Goal: Manage account settings

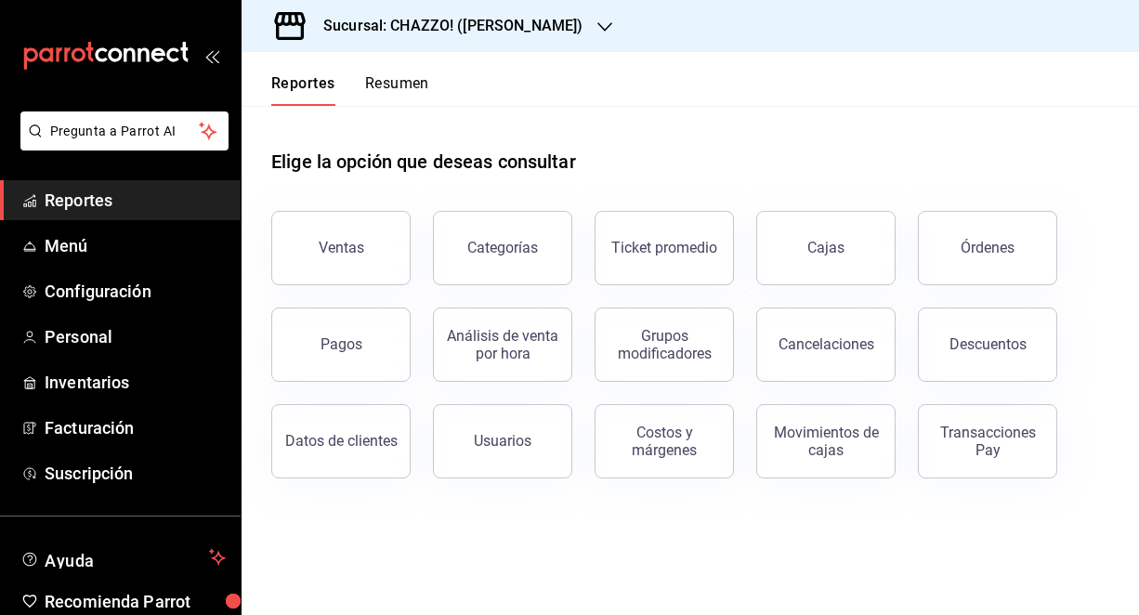
click at [397, 81] on button "Resumen" at bounding box center [397, 90] width 64 height 32
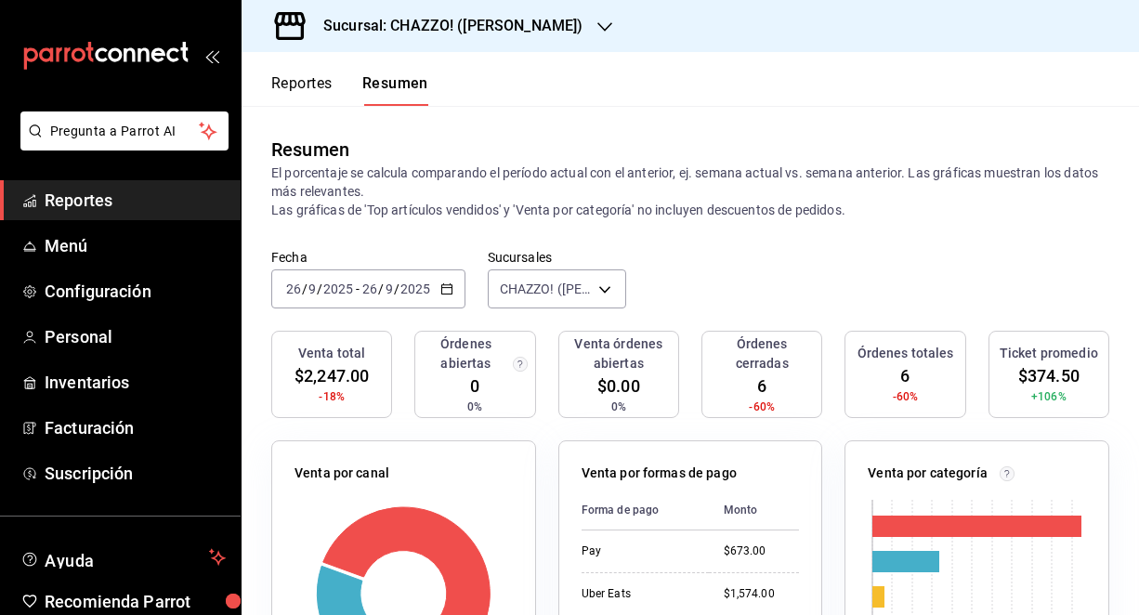
click at [516, 26] on h3 "Sucursal: CHAZZO! (VICENTE GUERRERO)" at bounding box center [446, 26] width 274 height 22
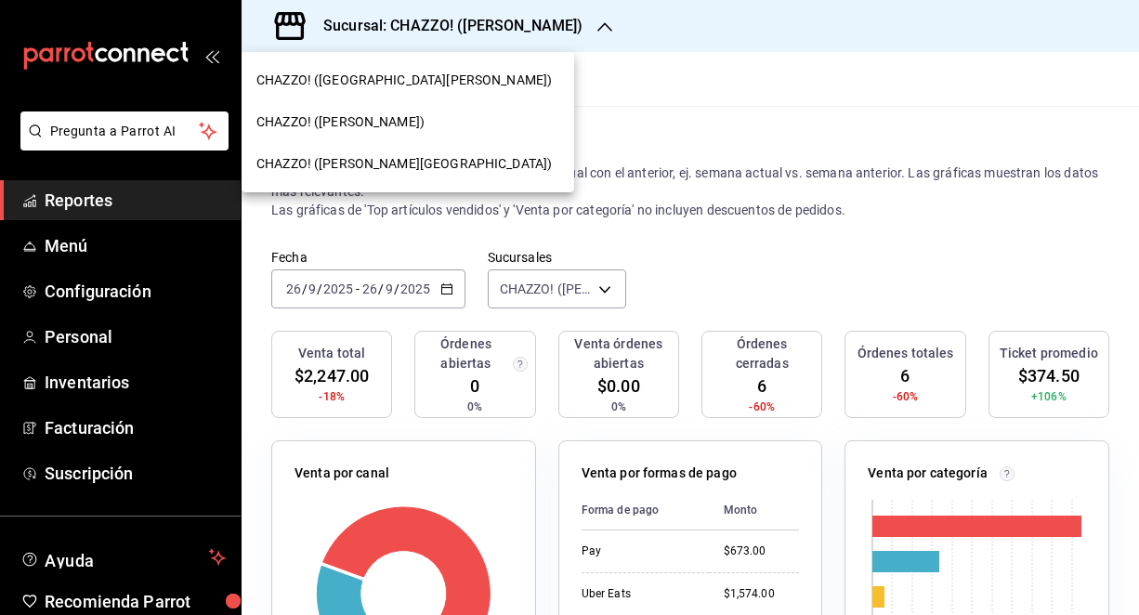
click at [404, 159] on span "CHAZZO! (VALLE DEL SOL)" at bounding box center [404, 164] width 296 height 20
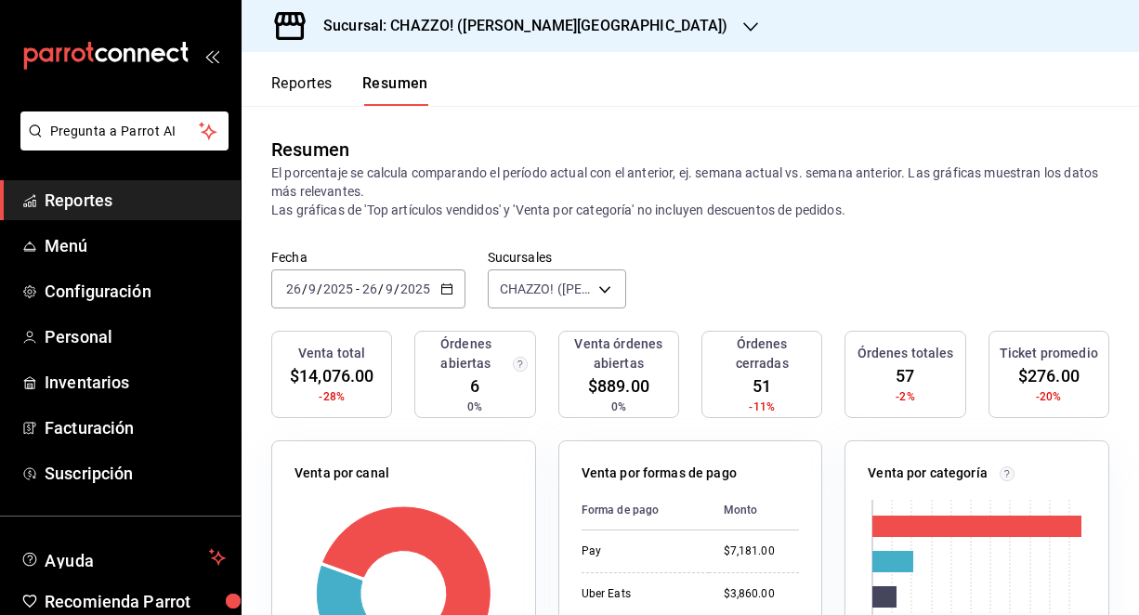
click at [492, 22] on h3 "Sucursal: CHAZZO! (VALLE DEL SOL)" at bounding box center [519, 26] width 420 height 22
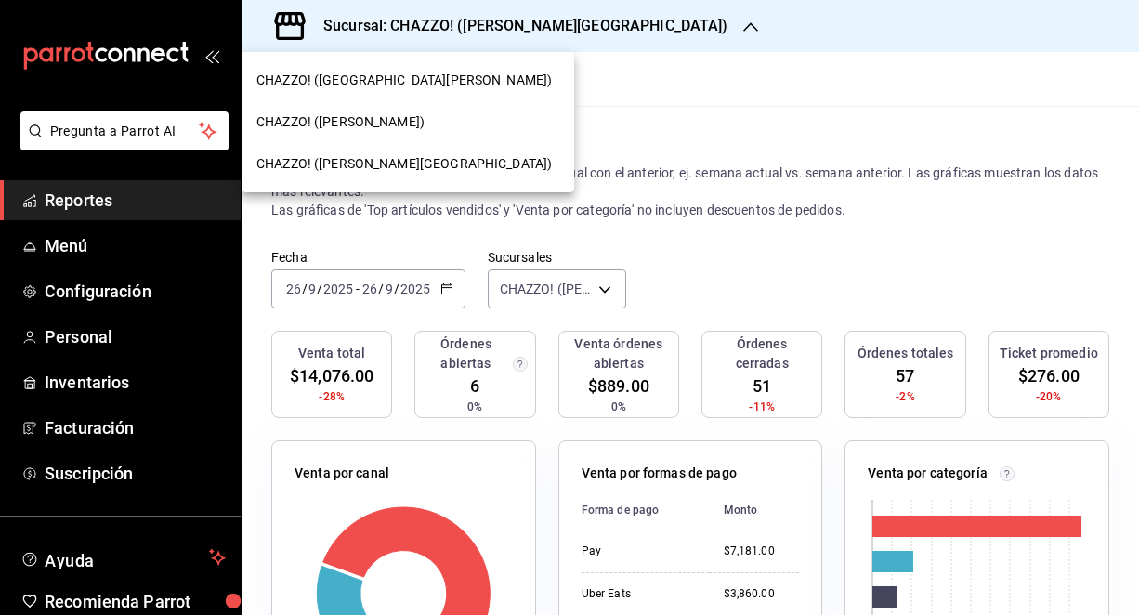
click at [390, 120] on span "CHAZZO! (VICENTE GUERRERO)" at bounding box center [340, 122] width 168 height 20
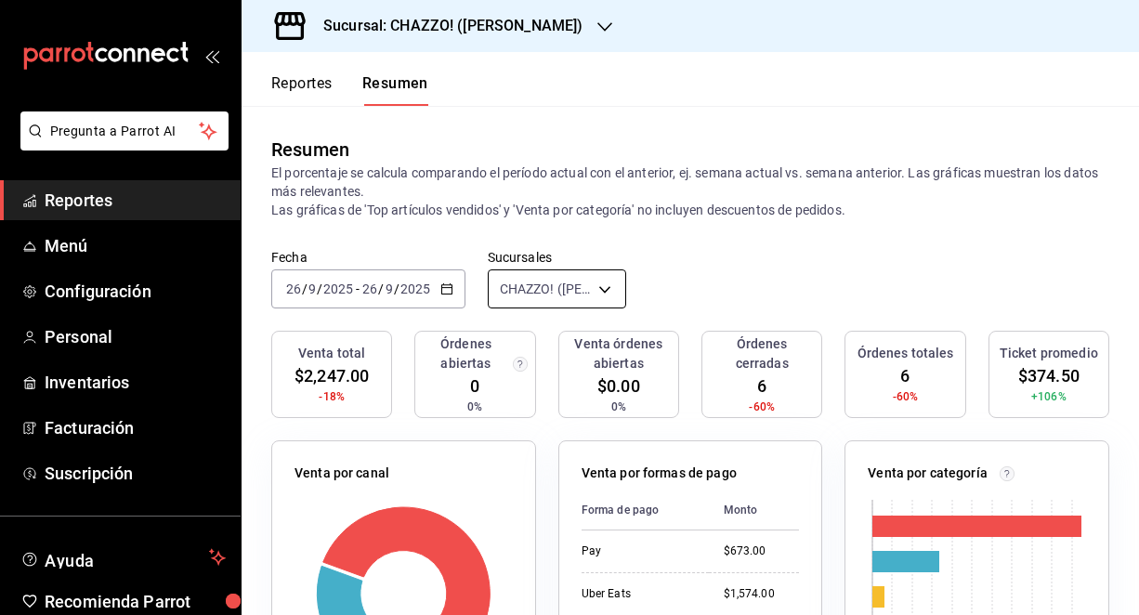
click at [567, 295] on body "Pregunta a Parrot AI Reportes Menú Configuración Personal Inventarios Facturaci…" at bounding box center [569, 307] width 1139 height 615
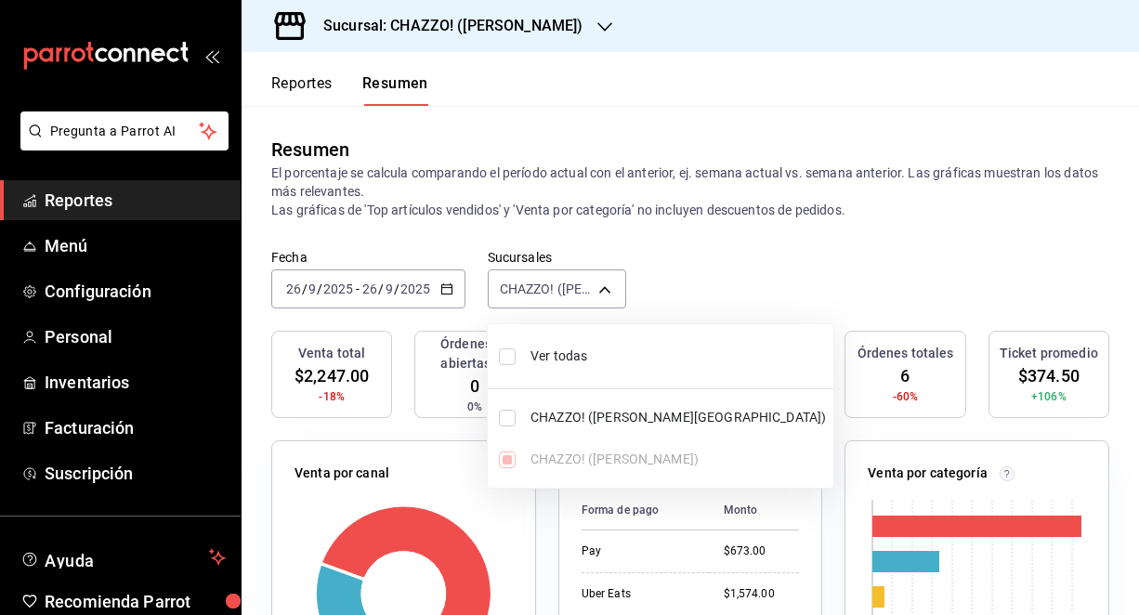
click at [507, 359] on input "checkbox" at bounding box center [507, 356] width 17 height 17
checkbox input "true"
type input "[object Object],[object Object]"
checkbox input "true"
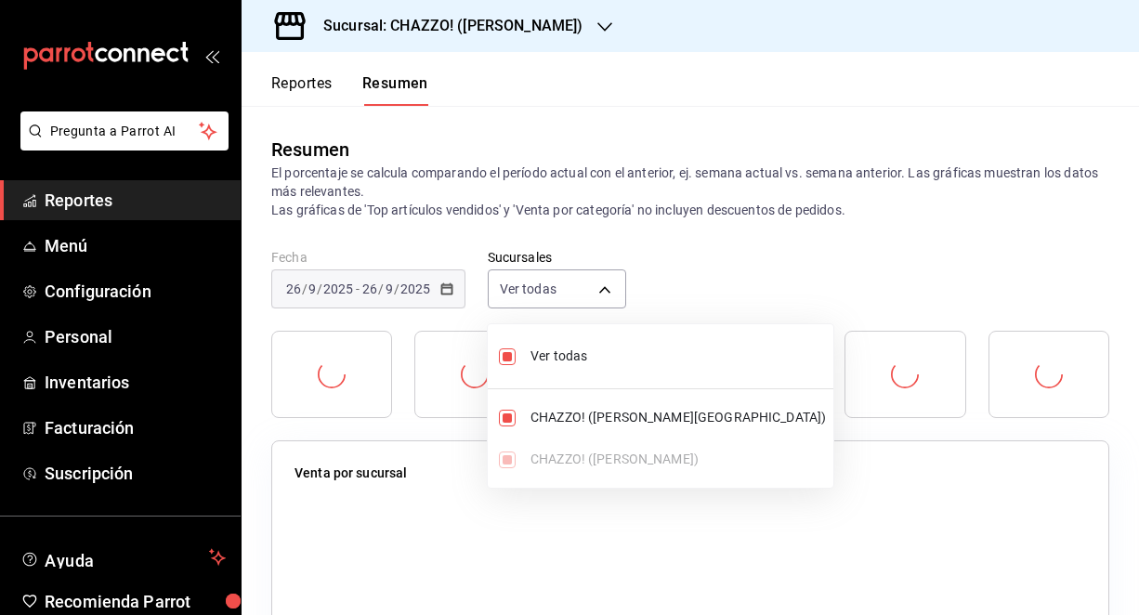
click at [730, 271] on div at bounding box center [569, 307] width 1139 height 615
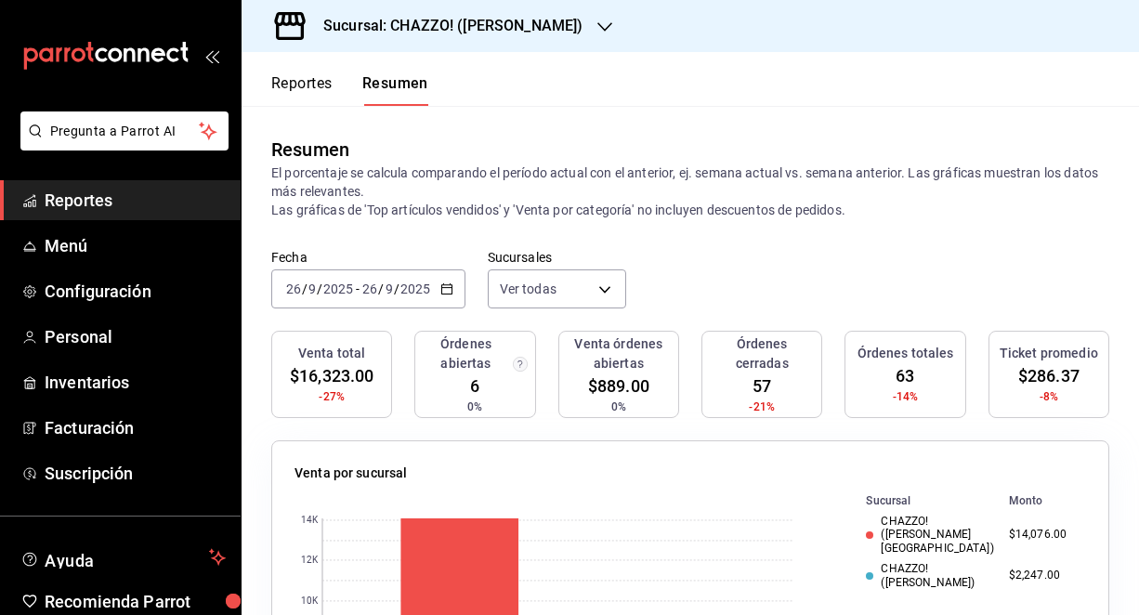
click at [375, 291] on input "26" at bounding box center [369, 289] width 17 height 15
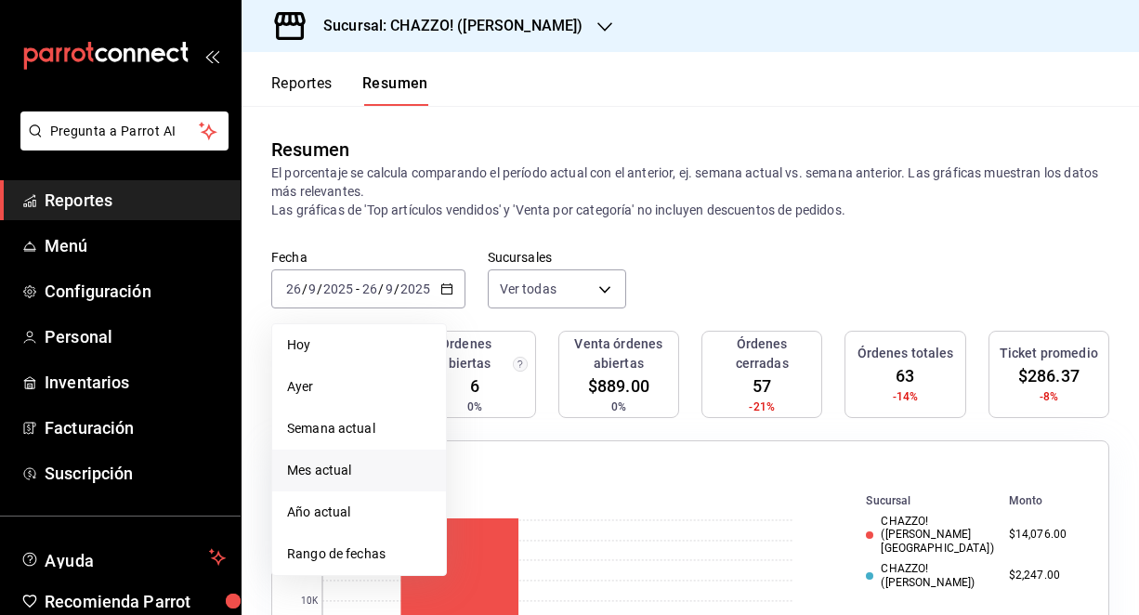
click at [346, 467] on span "Mes actual" at bounding box center [359, 471] width 144 height 20
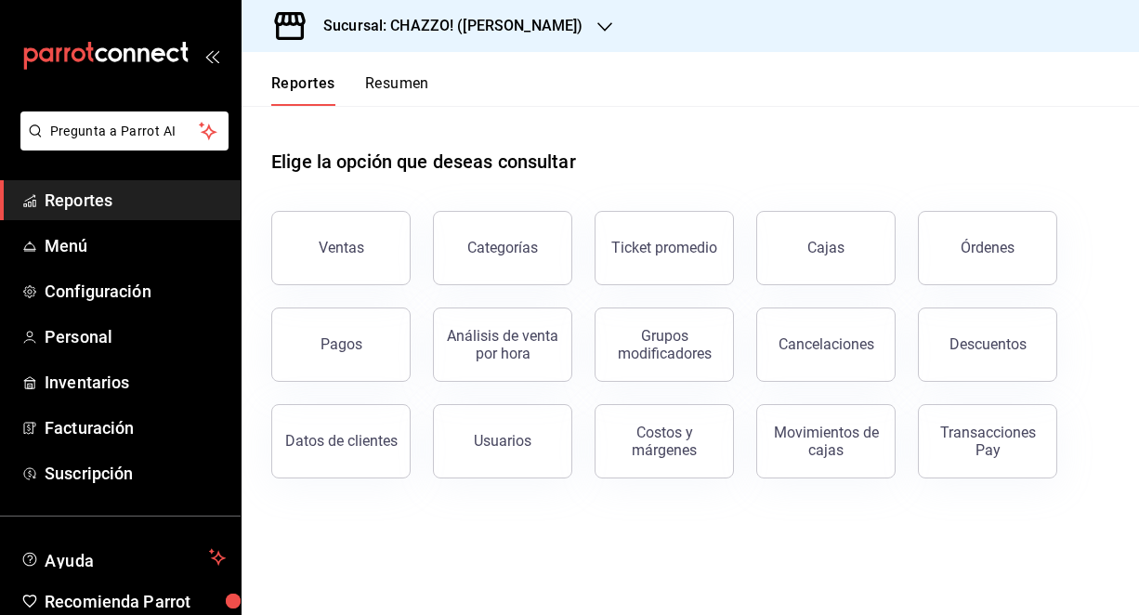
click at [400, 87] on button "Resumen" at bounding box center [397, 90] width 64 height 32
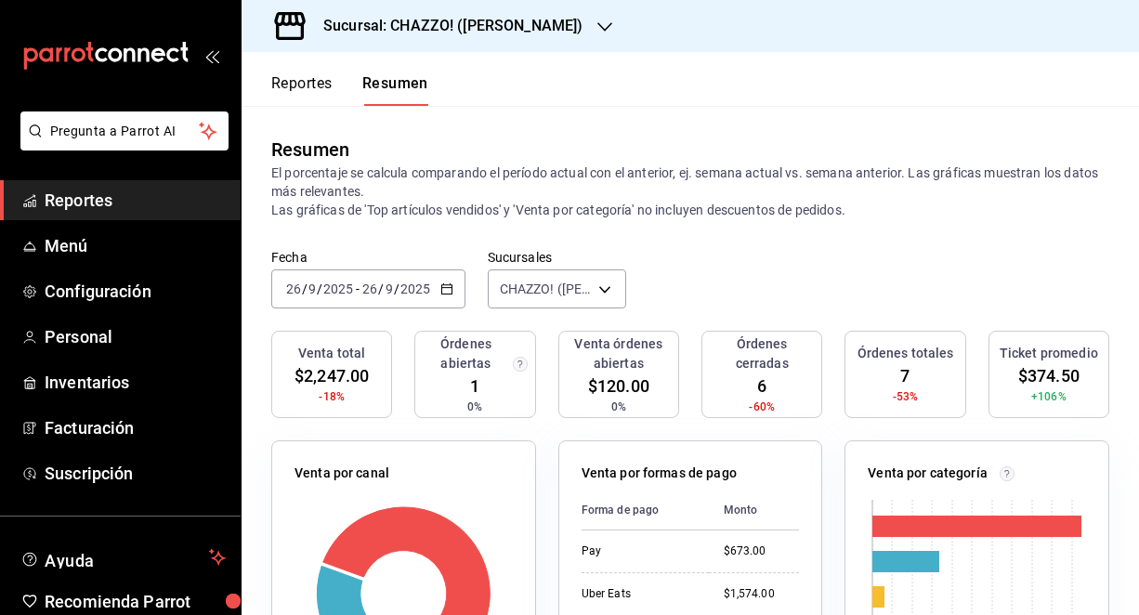
click at [506, 28] on h3 "Sucursal: CHAZZO! (VICENTE GUERRERO)" at bounding box center [446, 26] width 274 height 22
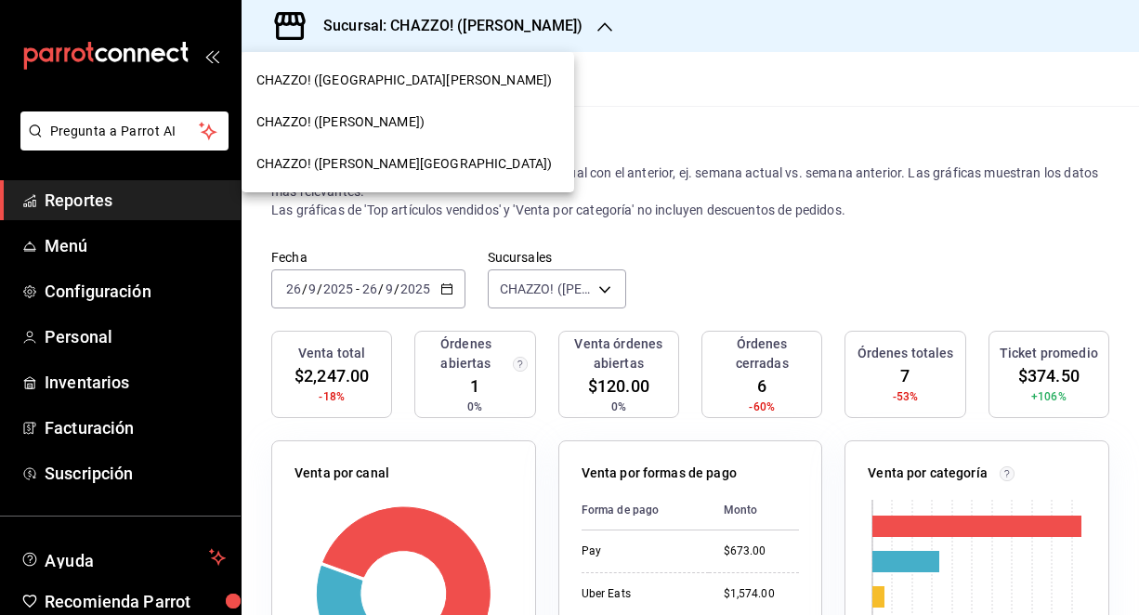
click at [404, 163] on span "CHAZZO! (VALLE DEL SOL)" at bounding box center [404, 164] width 296 height 20
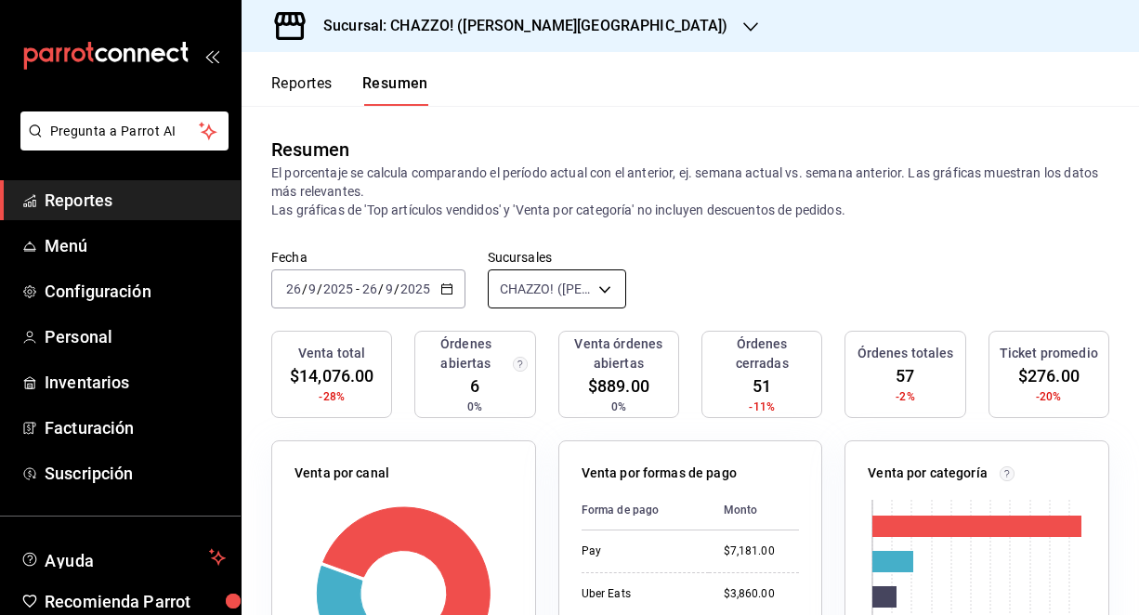
click at [537, 272] on body "Pregunta a Parrot AI Reportes Menú Configuración Personal Inventarios Facturaci…" at bounding box center [569, 307] width 1139 height 615
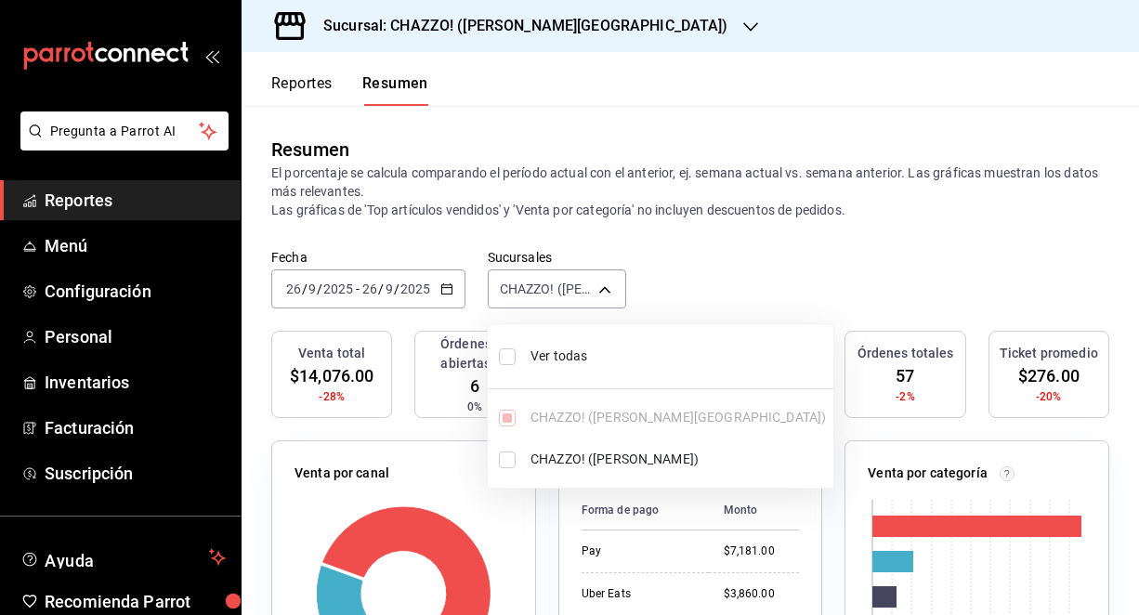
click at [507, 359] on input "checkbox" at bounding box center [507, 356] width 17 height 17
checkbox input "true"
type input "[object Object],[object Object]"
checkbox input "true"
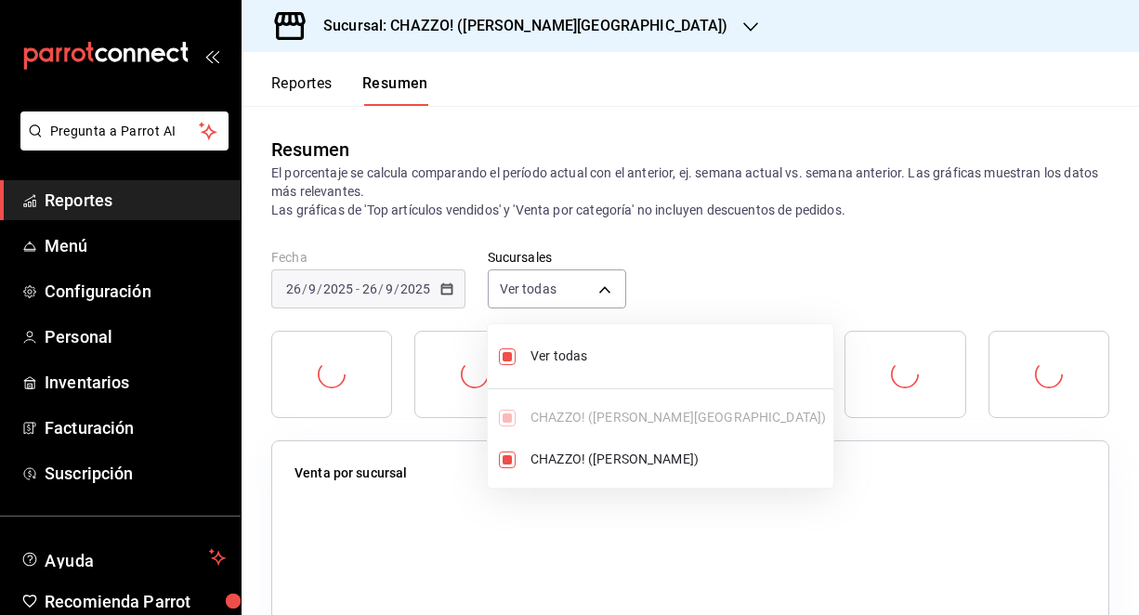
click at [732, 248] on div at bounding box center [569, 307] width 1139 height 615
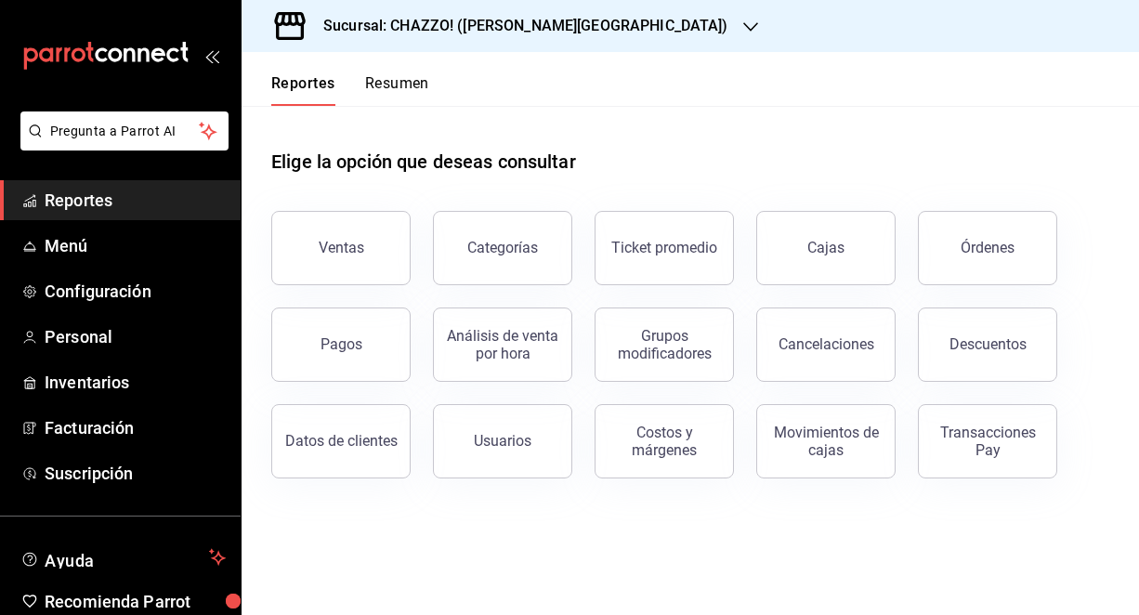
click at [394, 90] on button "Resumen" at bounding box center [397, 90] width 64 height 32
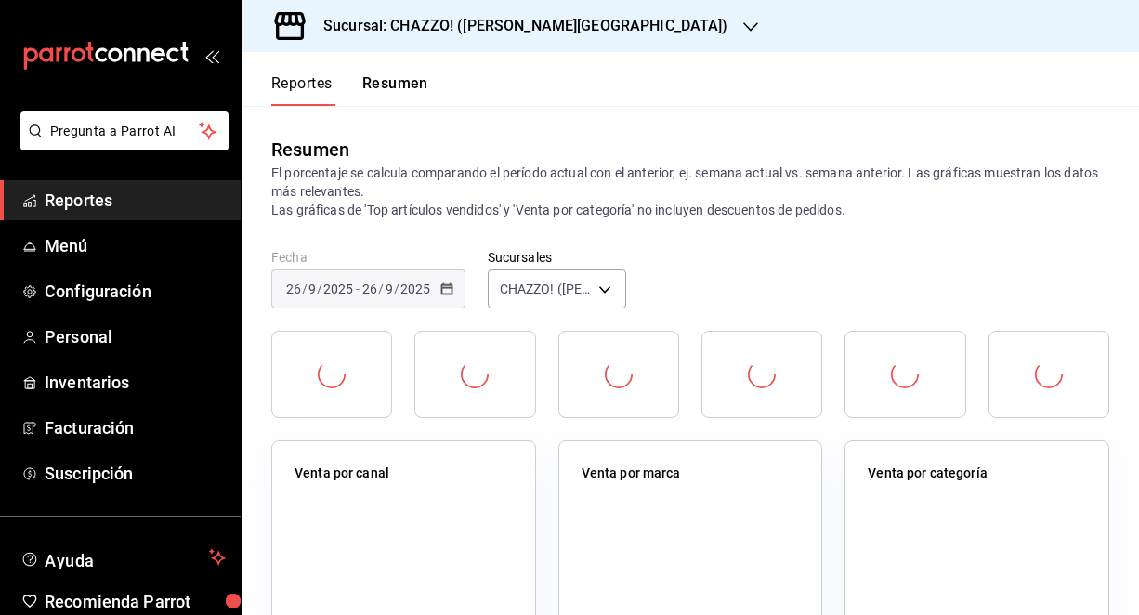
click at [394, 90] on button "Resumen" at bounding box center [395, 90] width 66 height 32
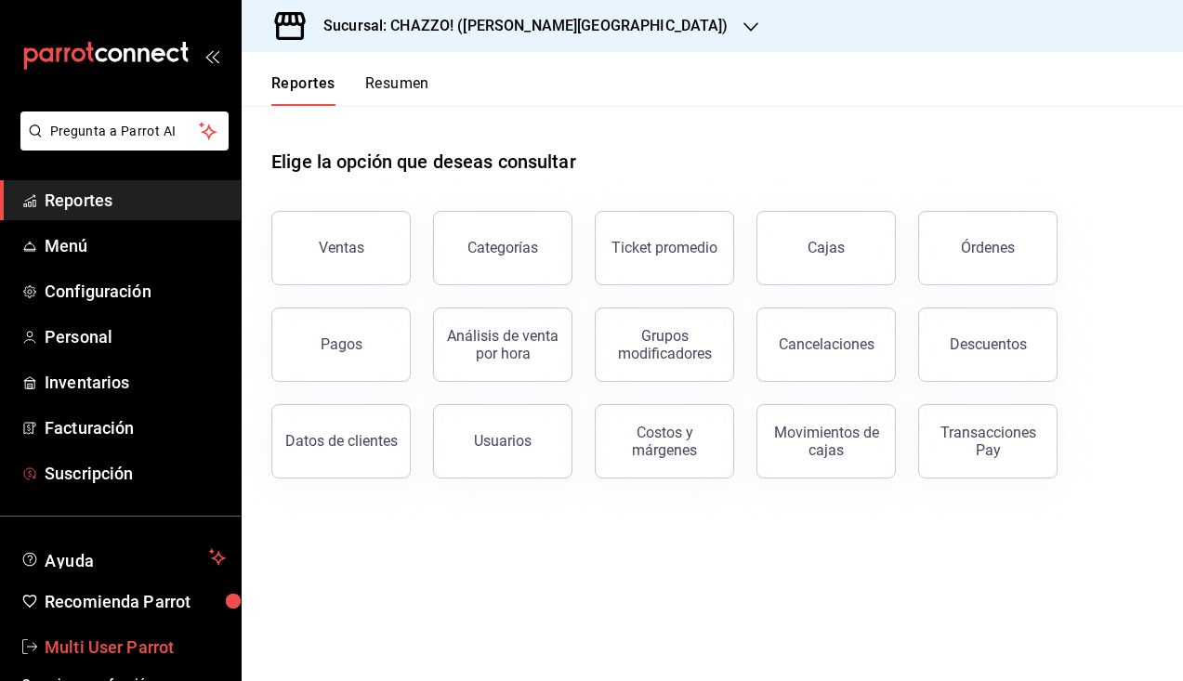
click at [128, 641] on span "Multi User Parrot" at bounding box center [135, 647] width 181 height 25
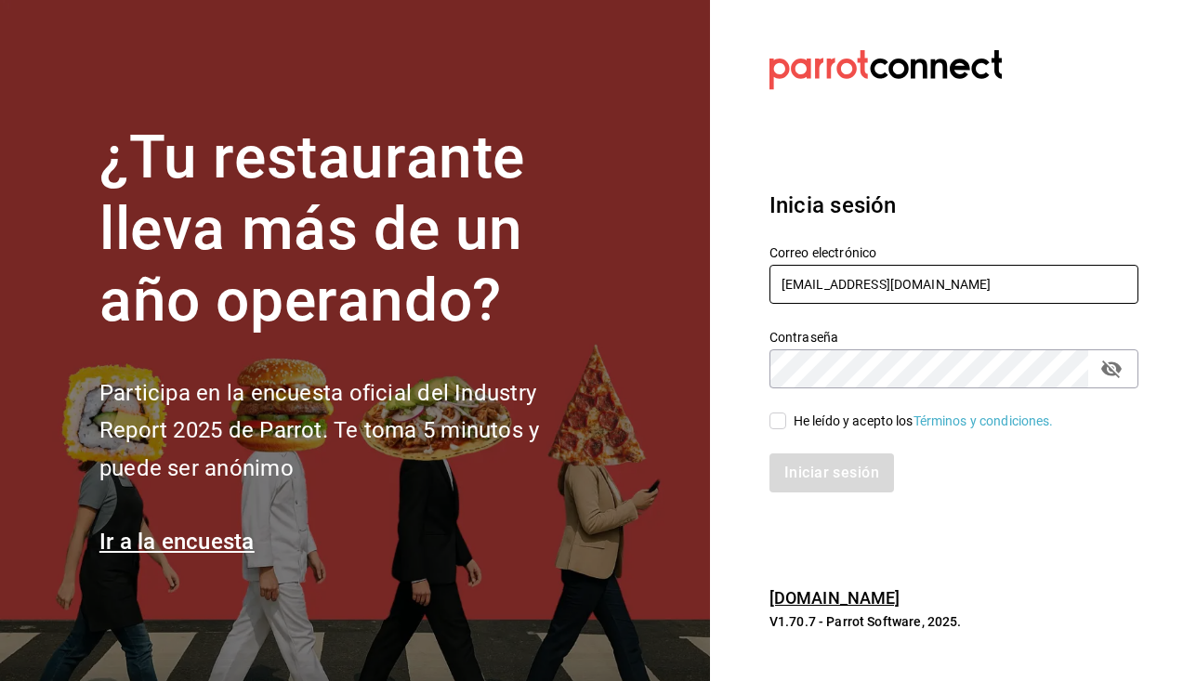
type input "[EMAIL_ADDRESS][DOMAIN_NAME]"
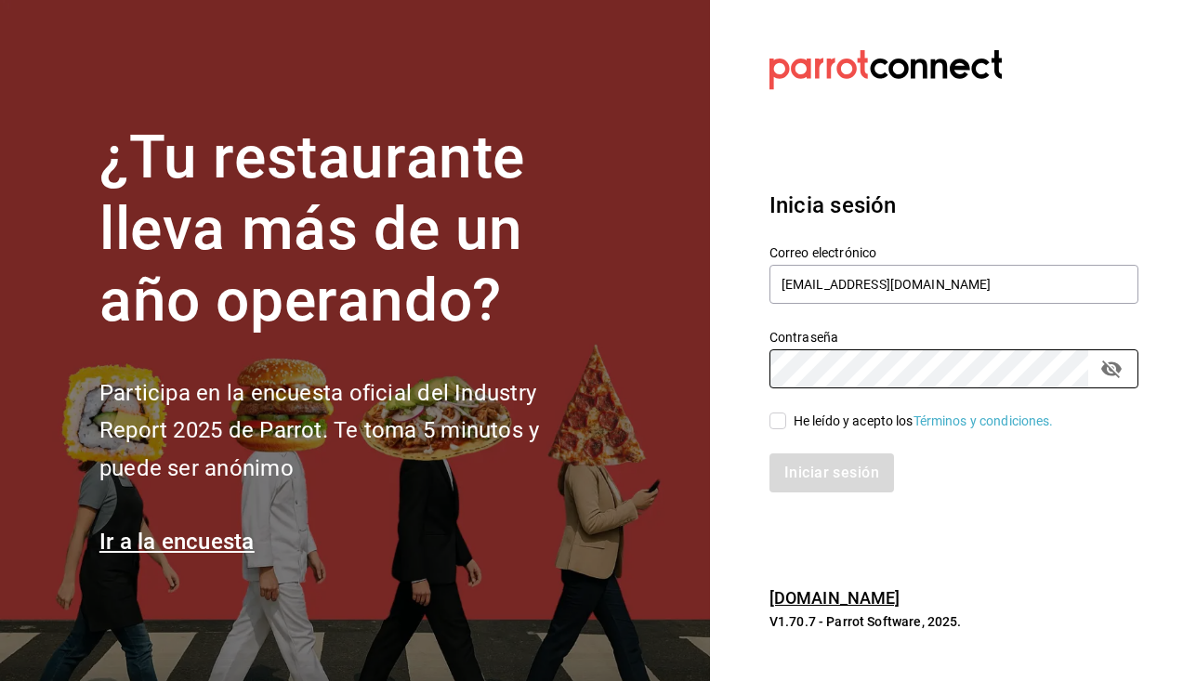
click at [773, 424] on input "He leído y acepto los Términos y condiciones." at bounding box center [777, 421] width 17 height 17
checkbox input "true"
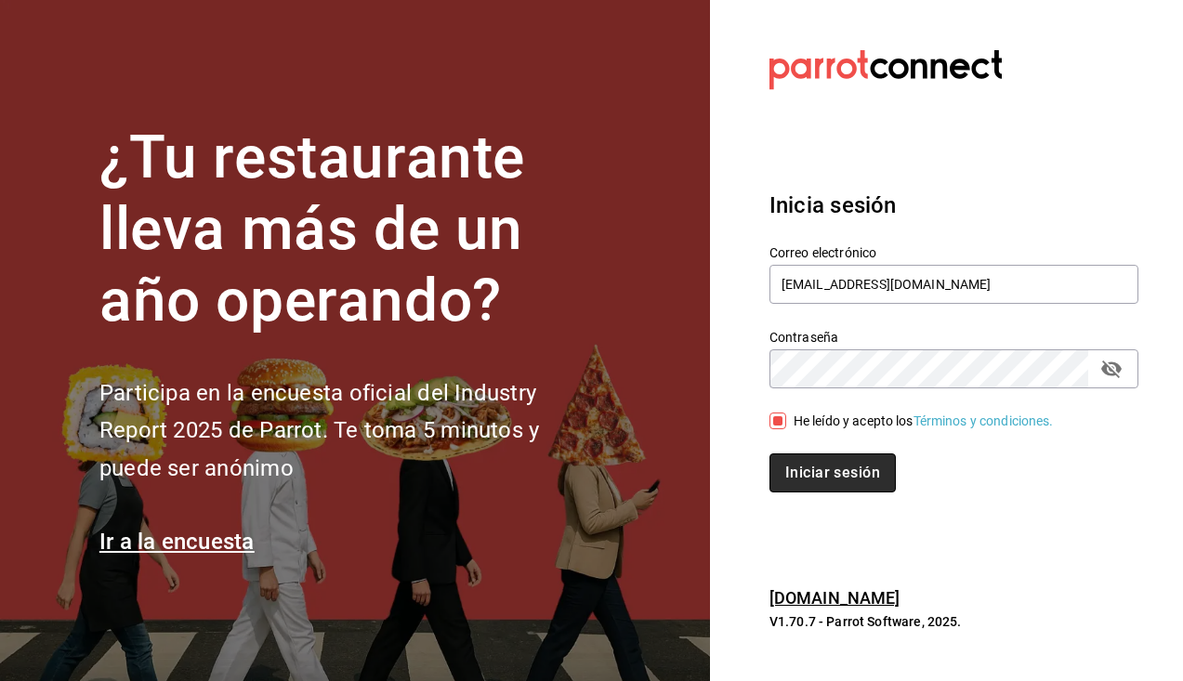
click at [815, 469] on button "Iniciar sesión" at bounding box center [832, 472] width 126 height 39
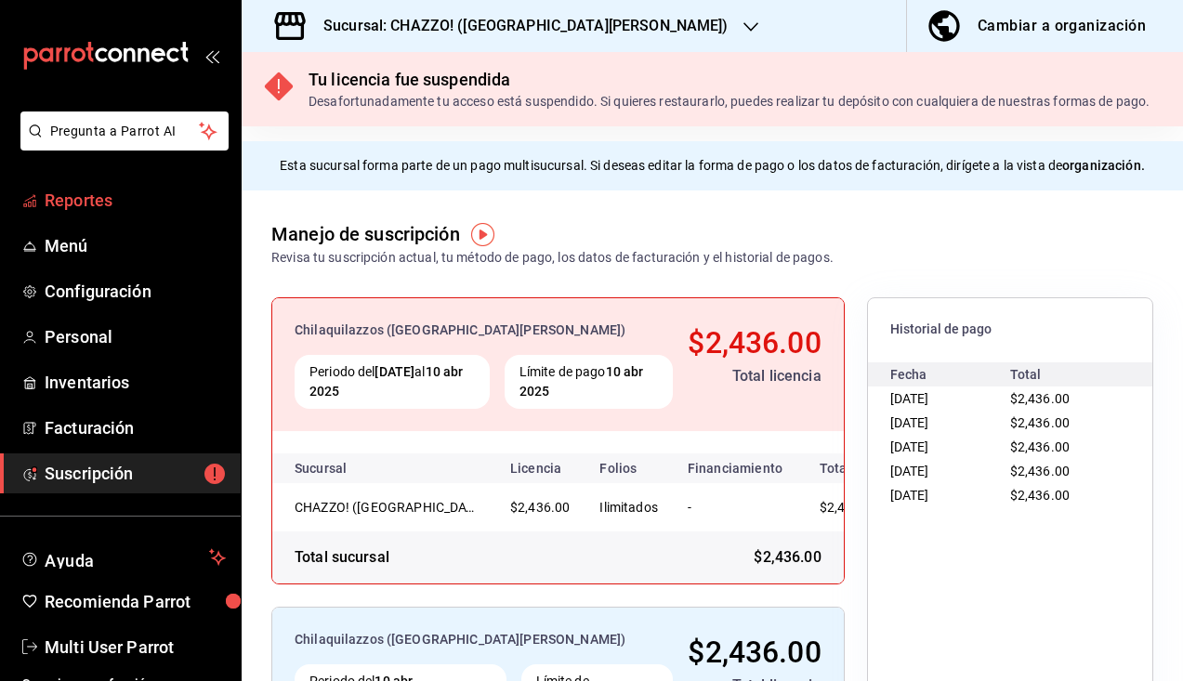
click at [94, 208] on span "Reportes" at bounding box center [135, 200] width 181 height 25
click at [511, 26] on h3 "Sucursal: CHAZZO! (SAN MARCOS)" at bounding box center [519, 26] width 420 height 22
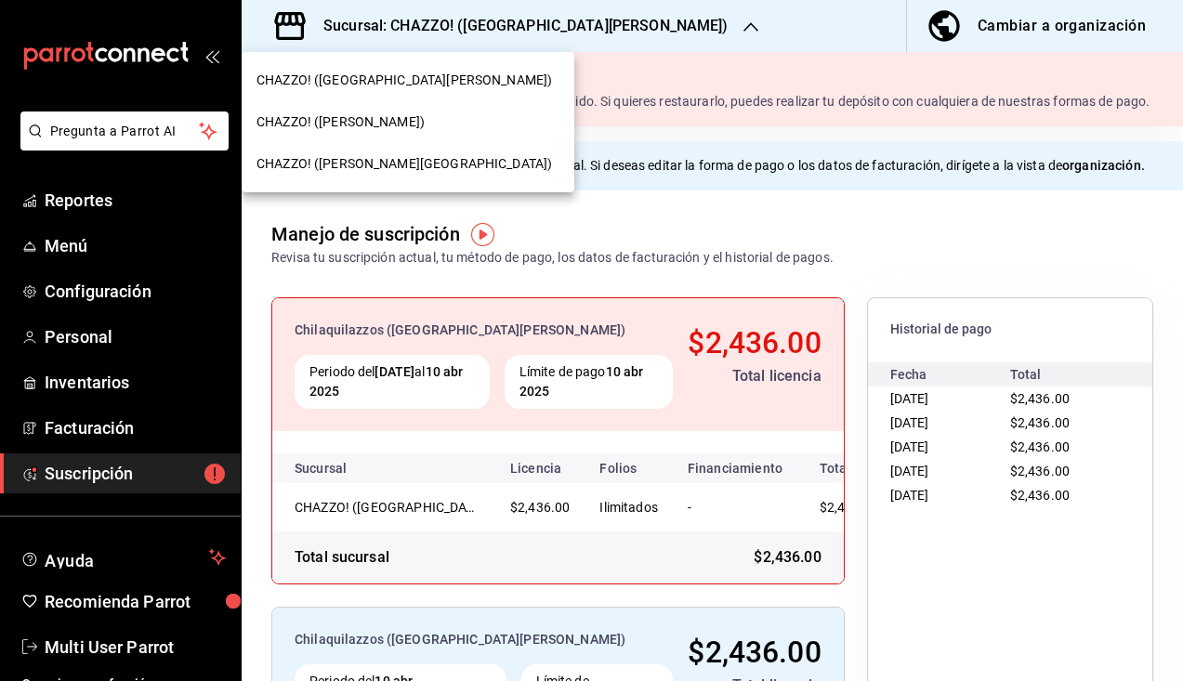
click at [404, 177] on div "CHAZZO! (VALLE DEL SOL)" at bounding box center [408, 164] width 333 height 42
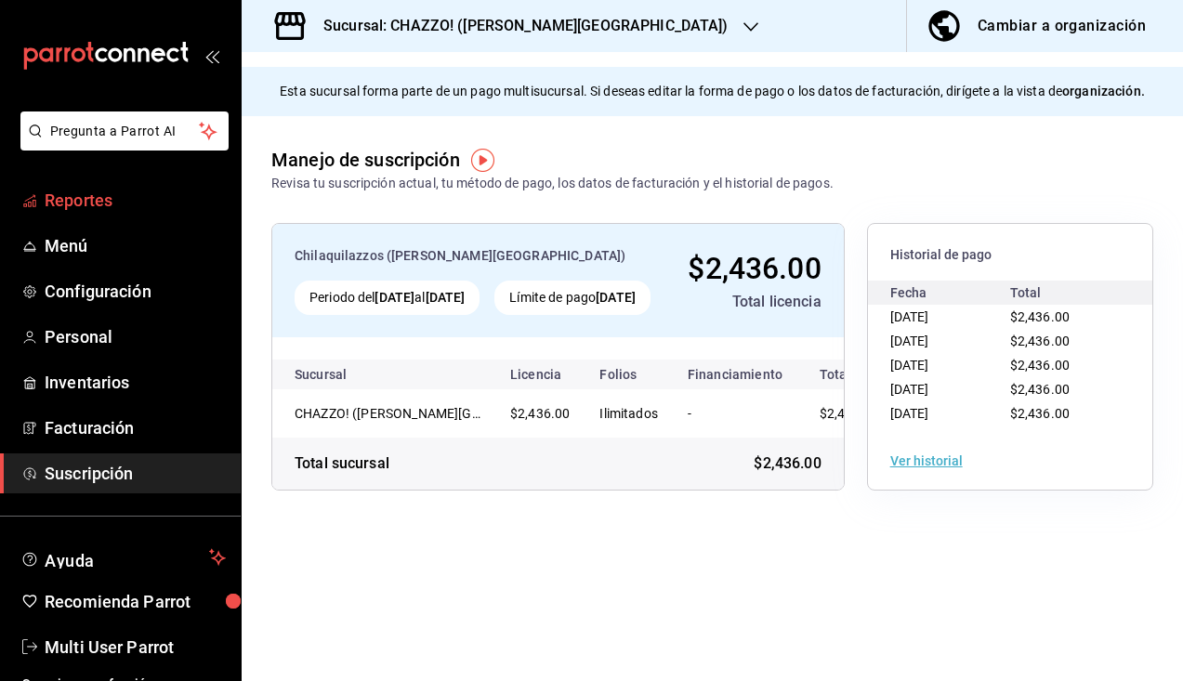
click at [107, 208] on span "Reportes" at bounding box center [135, 200] width 181 height 25
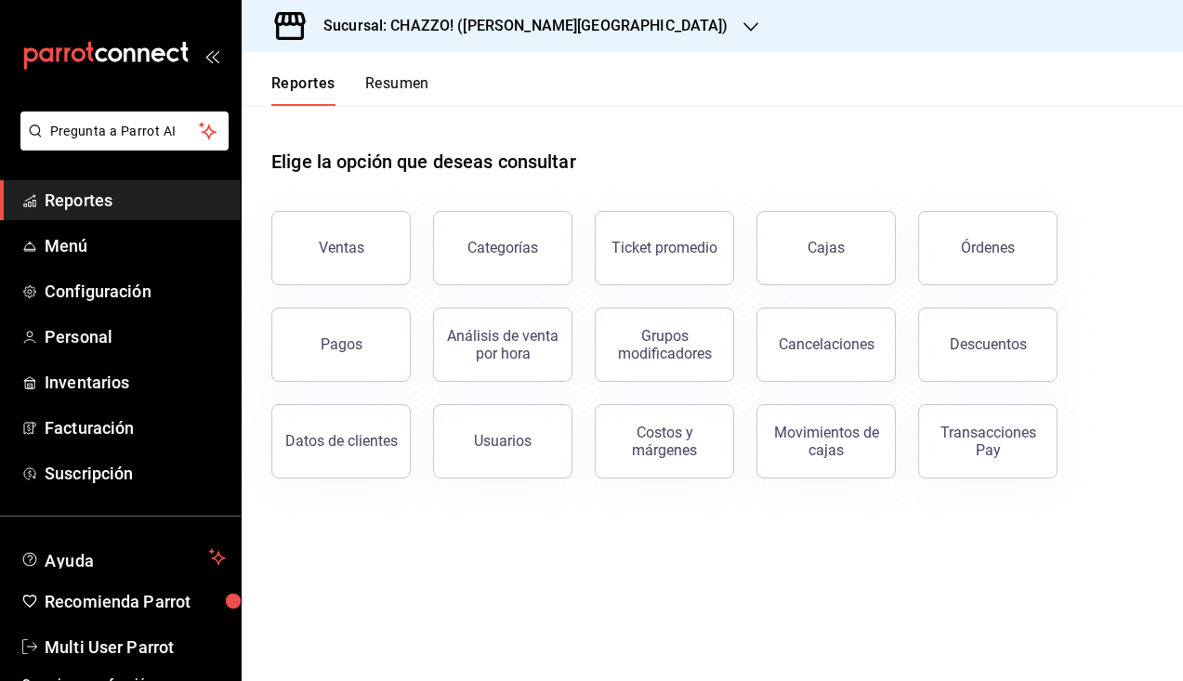
click at [396, 86] on button "Resumen" at bounding box center [397, 90] width 64 height 32
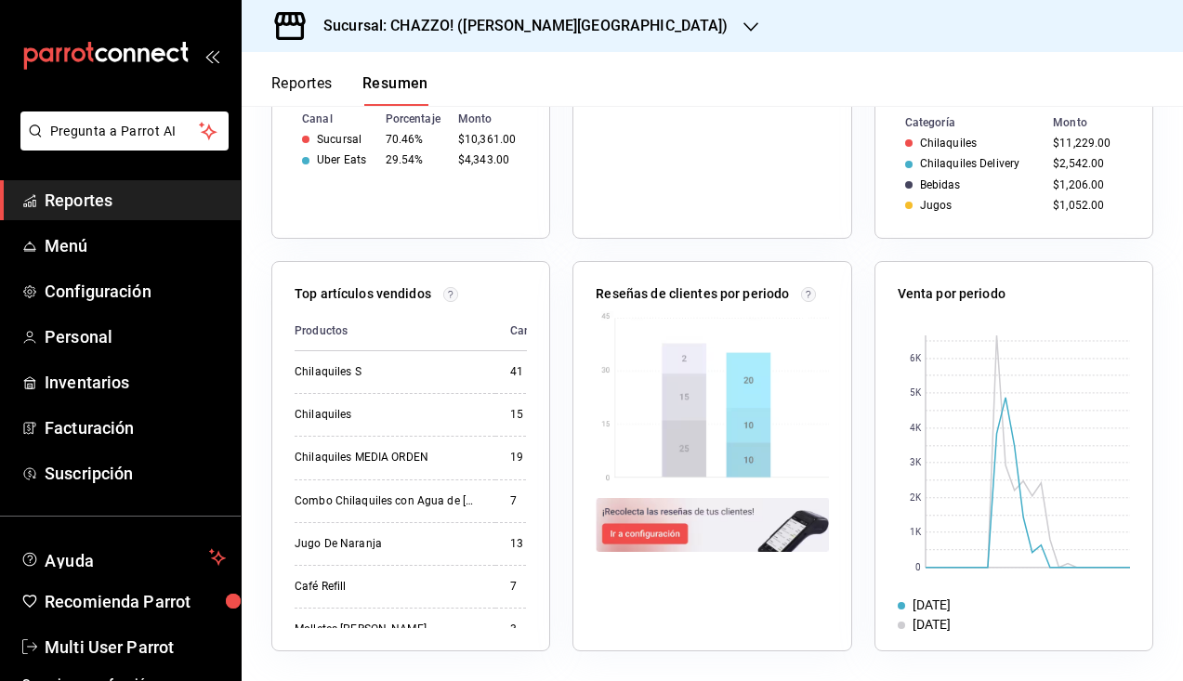
click at [647, 536] on img at bounding box center [712, 525] width 232 height 54
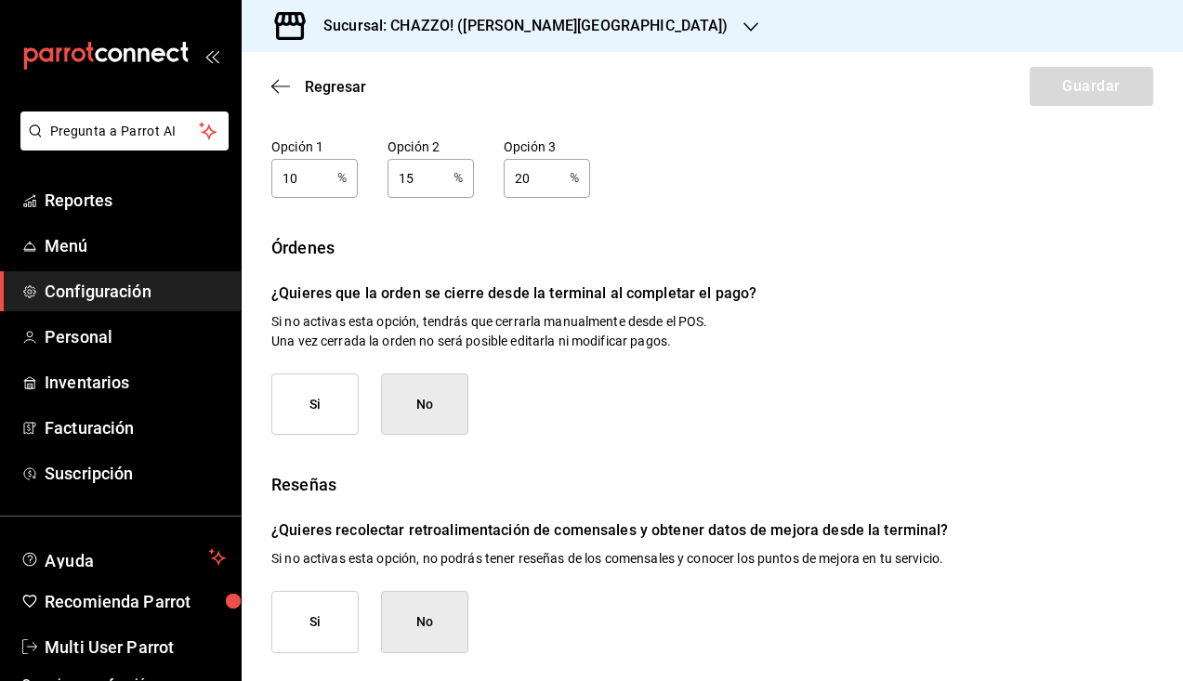
click at [317, 403] on button "Si" at bounding box center [314, 405] width 87 height 62
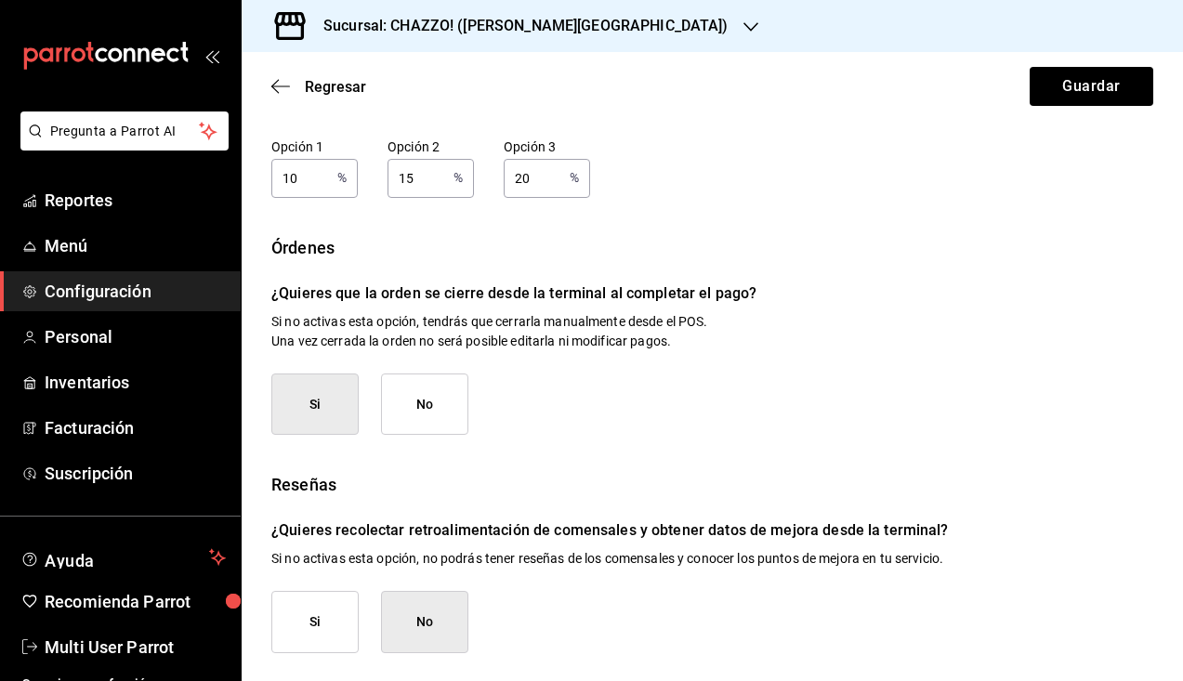
click at [314, 611] on button "Si" at bounding box center [314, 622] width 87 height 62
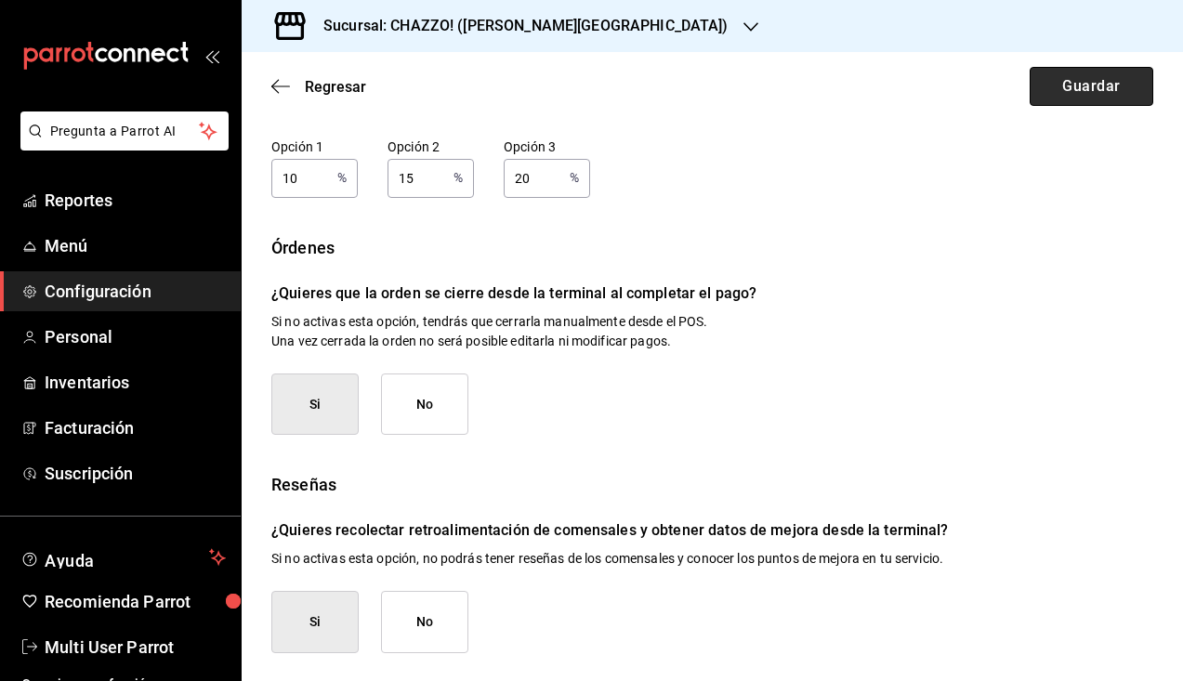
click at [1089, 95] on button "Guardar" at bounding box center [1092, 86] width 124 height 39
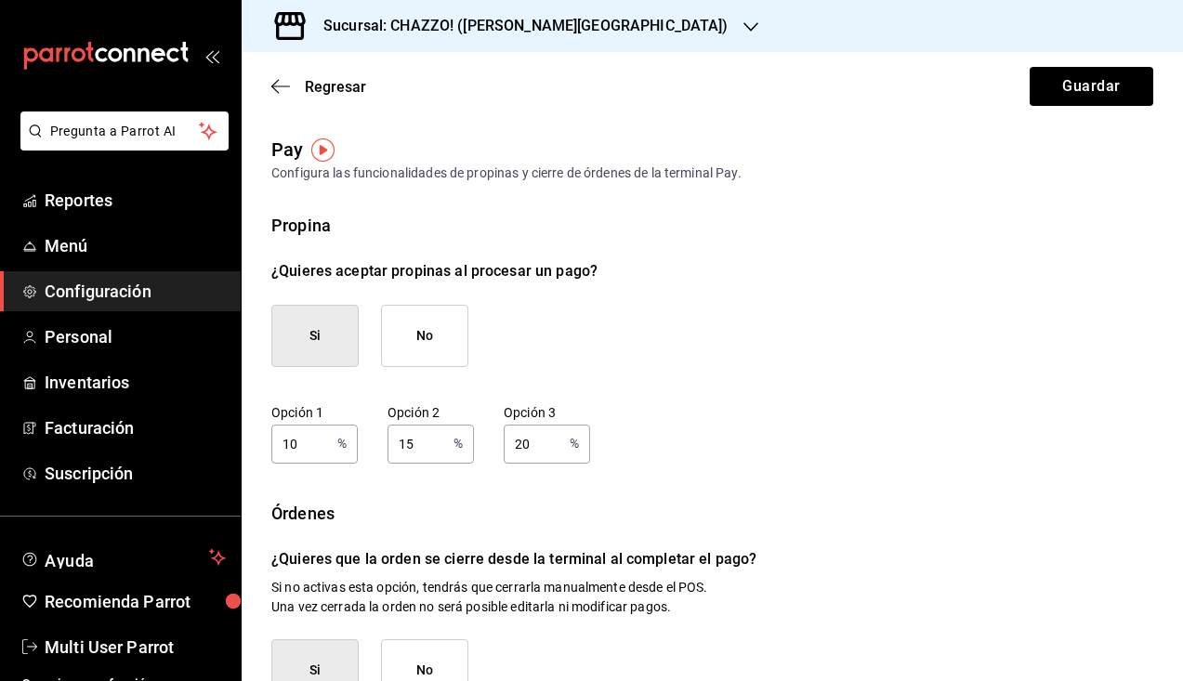
click at [485, 20] on h3 "Sucursal: CHAZZO! (VALLE DEL SOL)" at bounding box center [519, 26] width 420 height 22
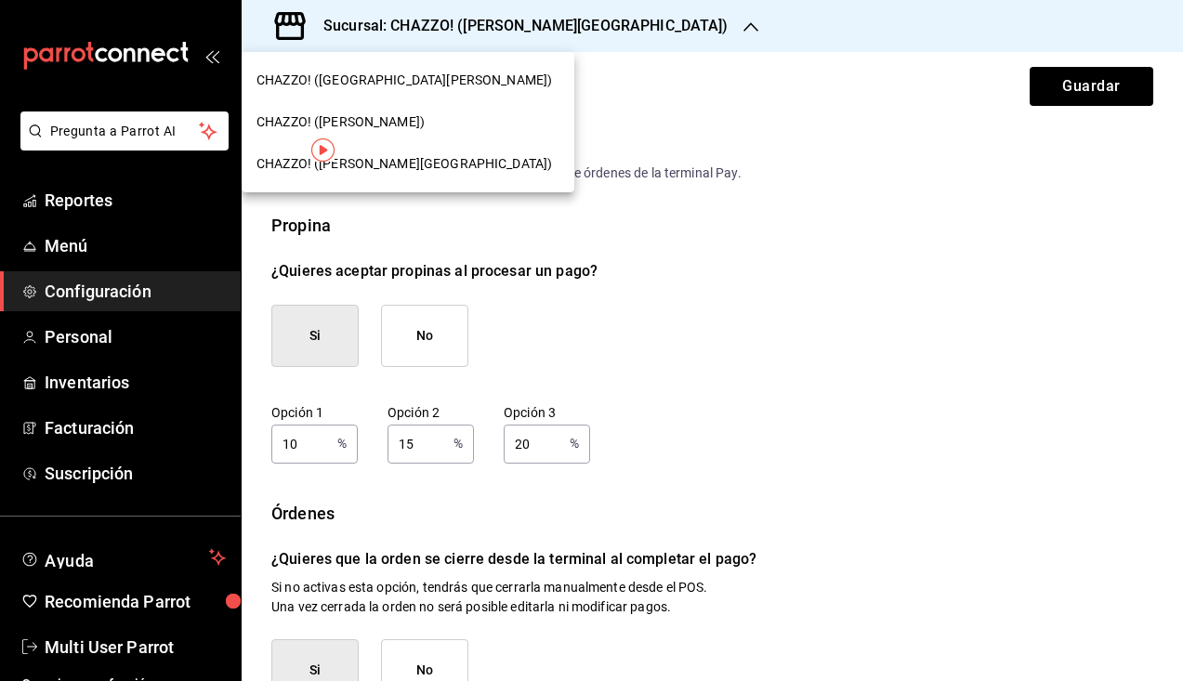
click at [386, 121] on span "CHAZZO! (VICENTE GUERRERO)" at bounding box center [340, 122] width 168 height 20
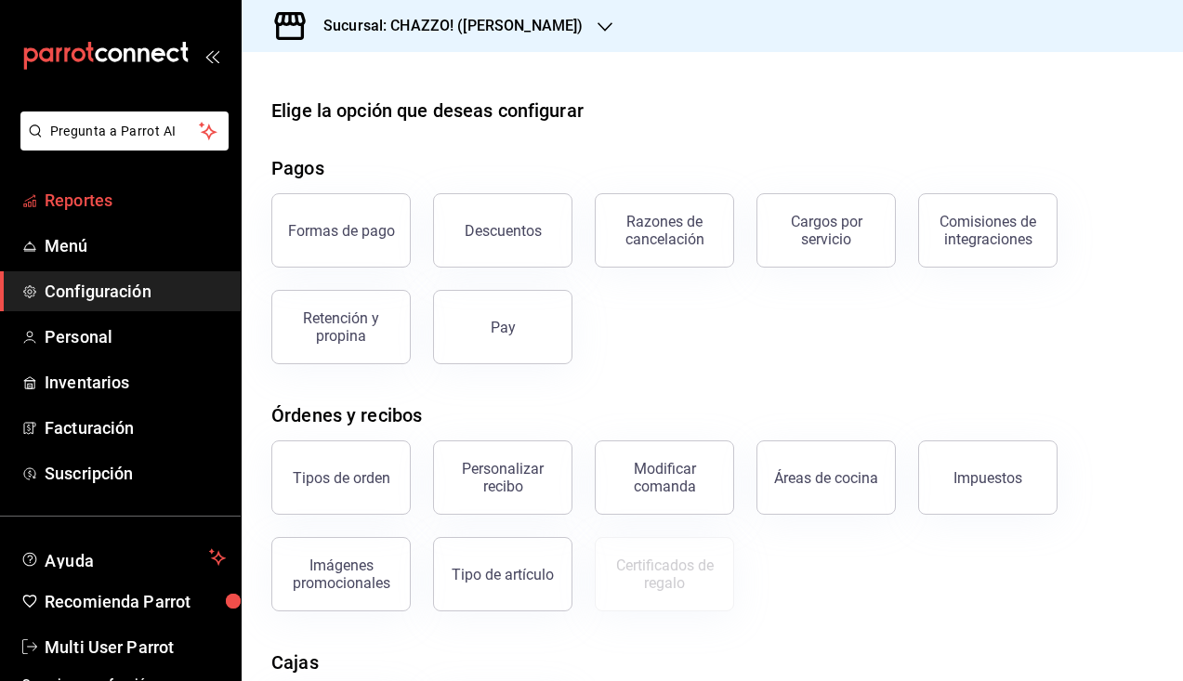
click at [88, 198] on span "Reportes" at bounding box center [135, 200] width 181 height 25
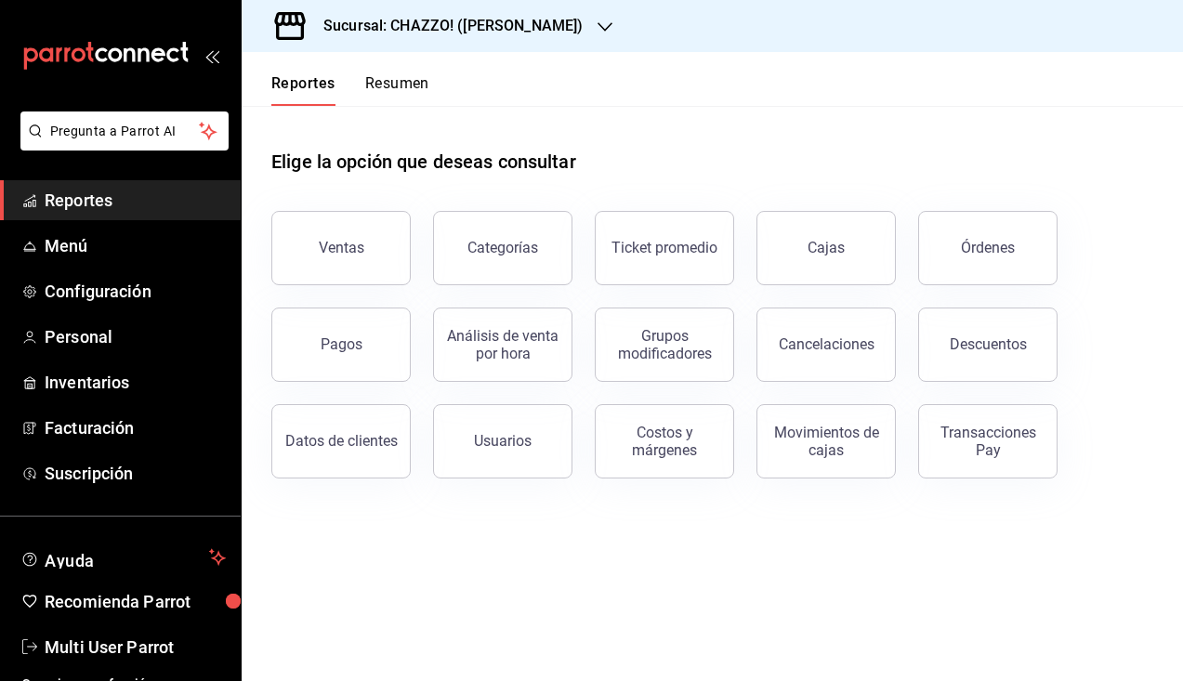
click at [409, 85] on button "Resumen" at bounding box center [397, 90] width 64 height 32
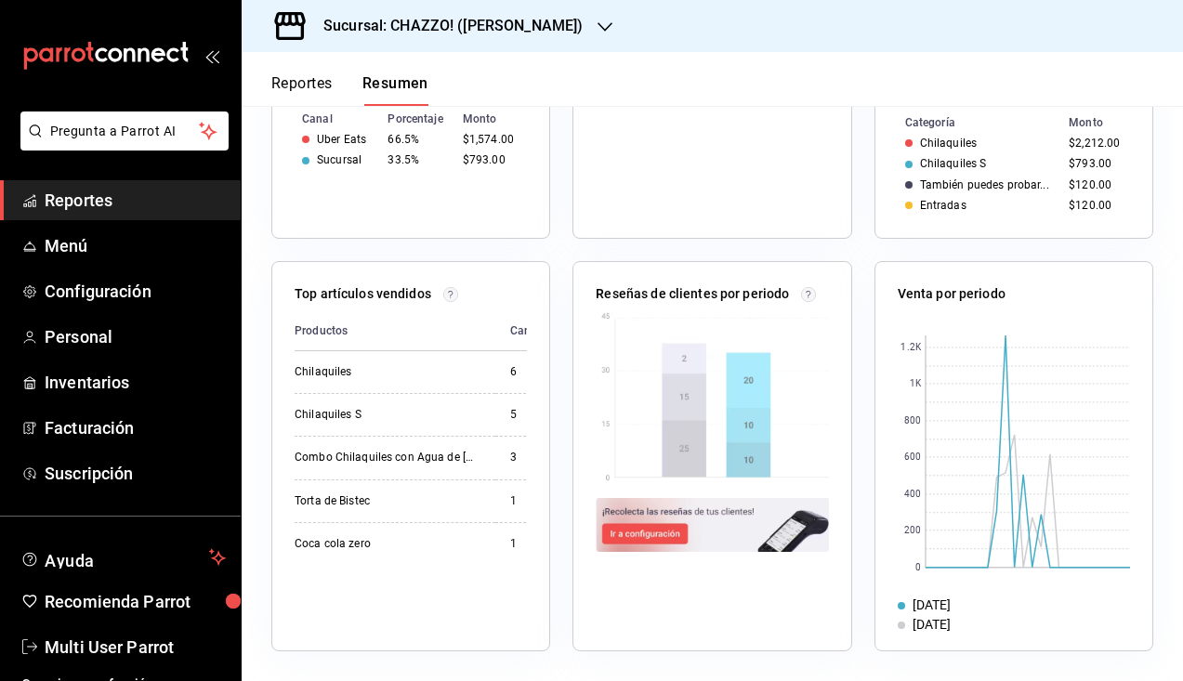
scroll to position [592, 0]
click at [647, 533] on img at bounding box center [712, 525] width 232 height 54
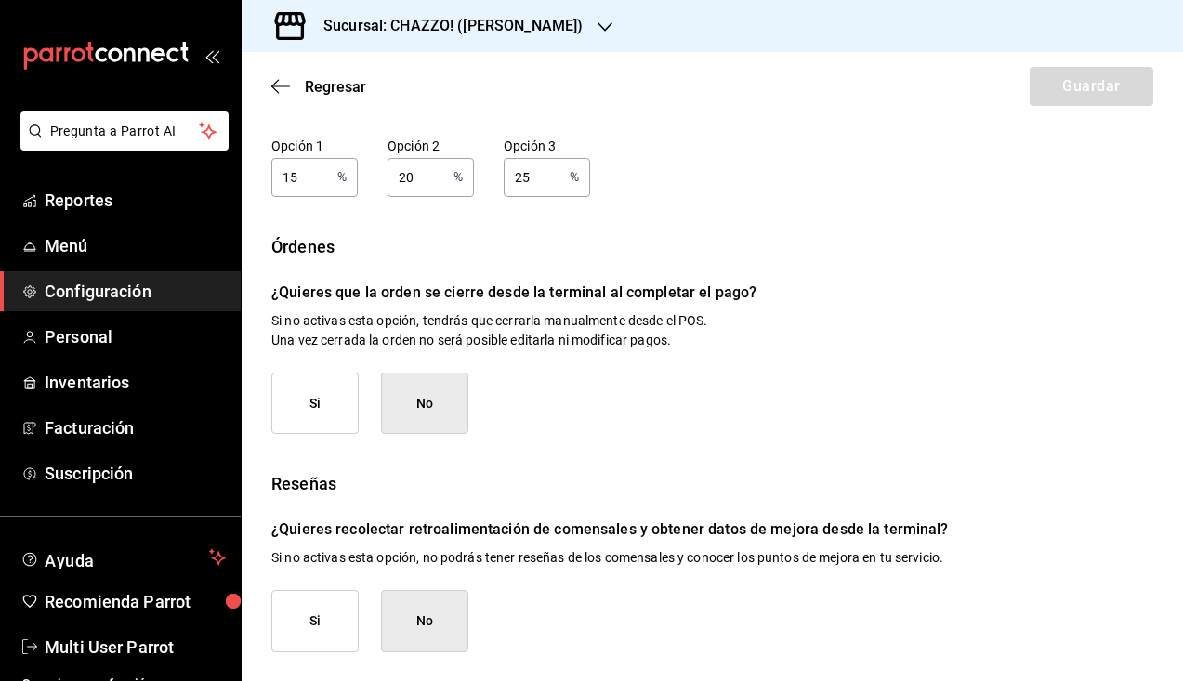
scroll to position [266, 0]
click at [324, 395] on button "Si" at bounding box center [314, 405] width 87 height 62
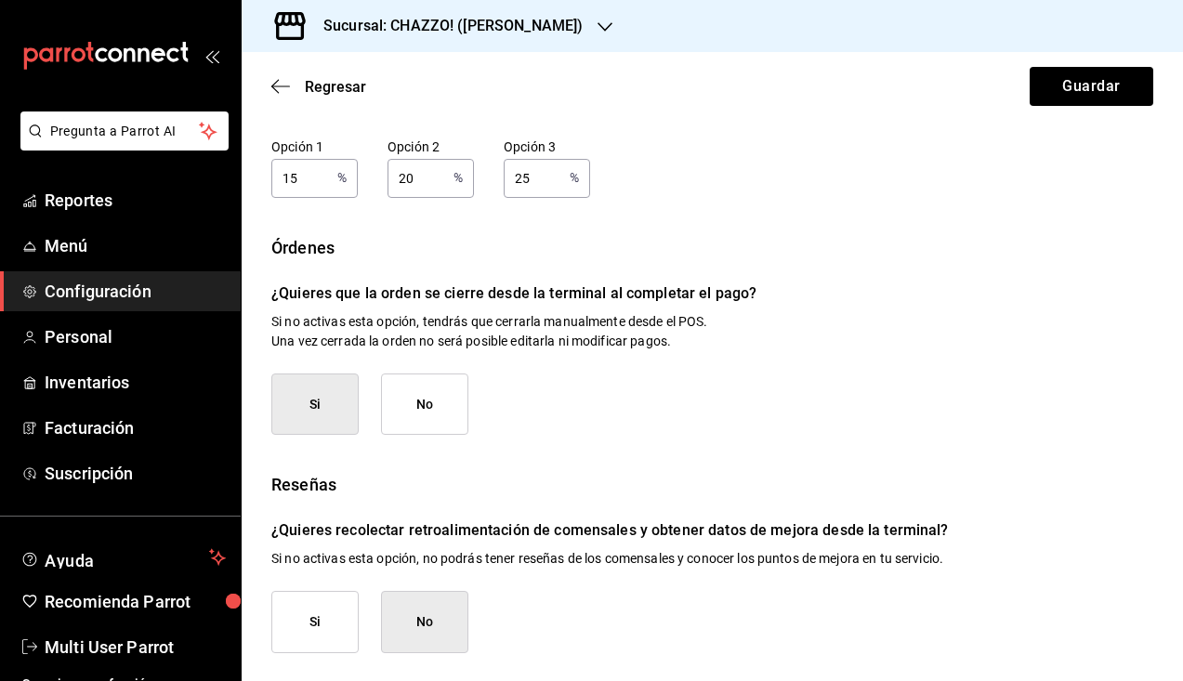
scroll to position [0, 0]
click at [308, 623] on button "Si" at bounding box center [314, 622] width 87 height 62
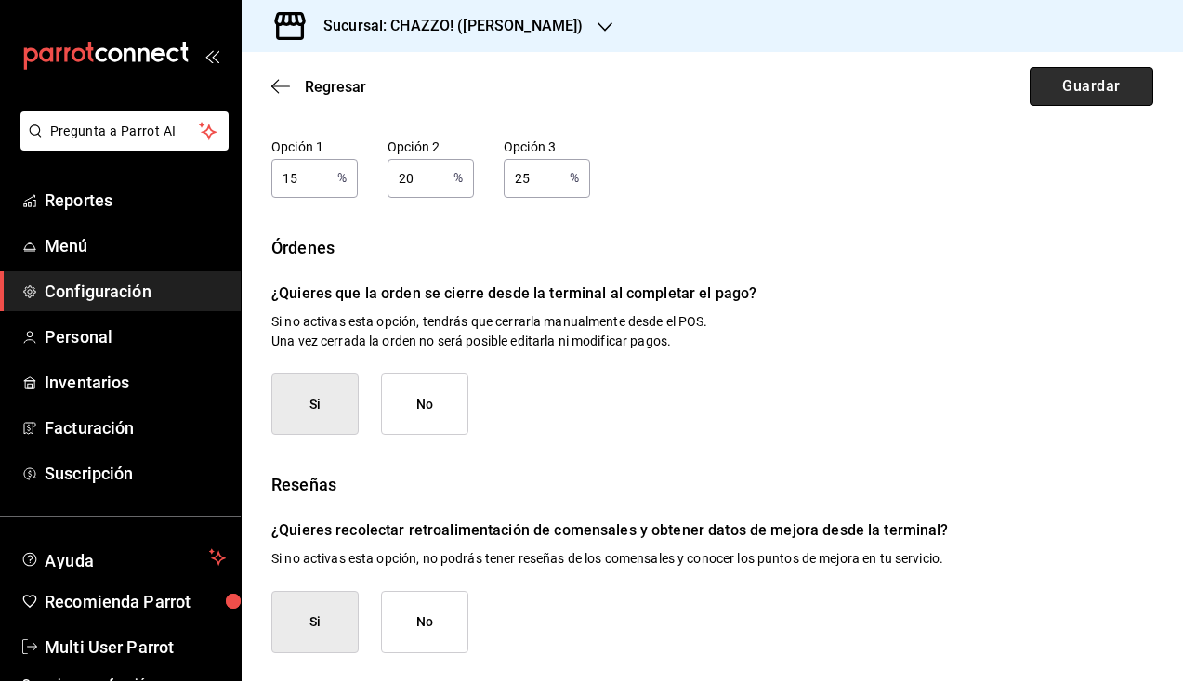
click at [1084, 81] on button "Guardar" at bounding box center [1092, 86] width 124 height 39
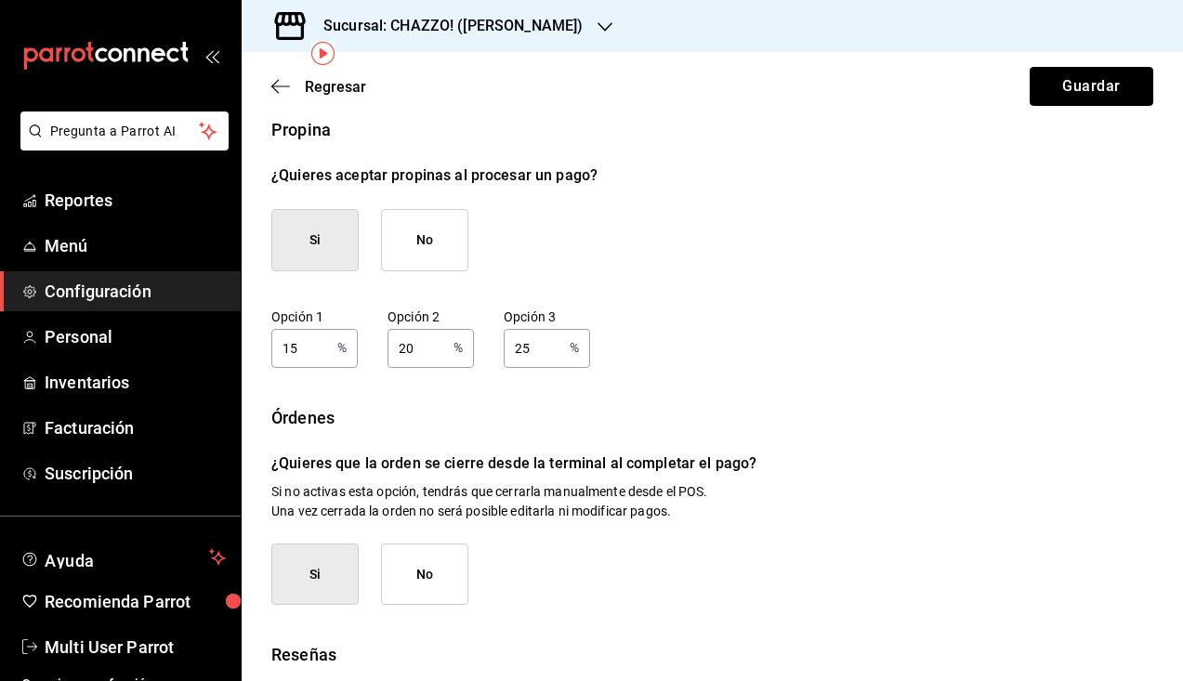
scroll to position [97, 0]
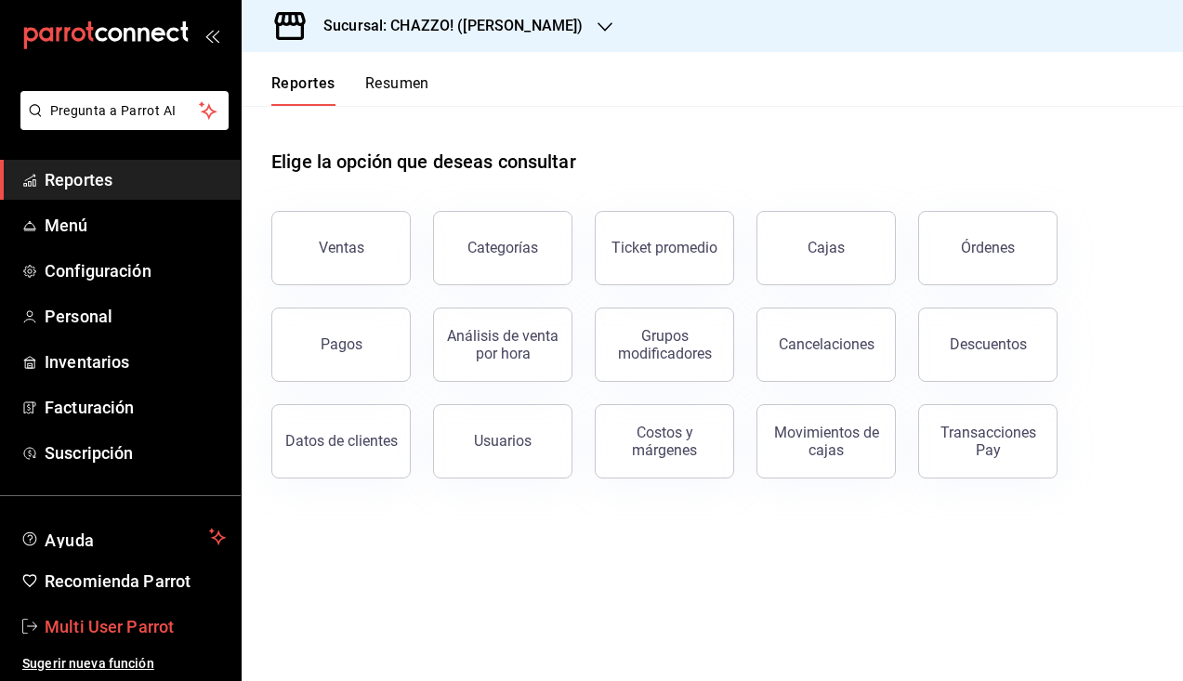
scroll to position [28, 0]
click at [101, 623] on span "Multi User Parrot" at bounding box center [135, 626] width 181 height 25
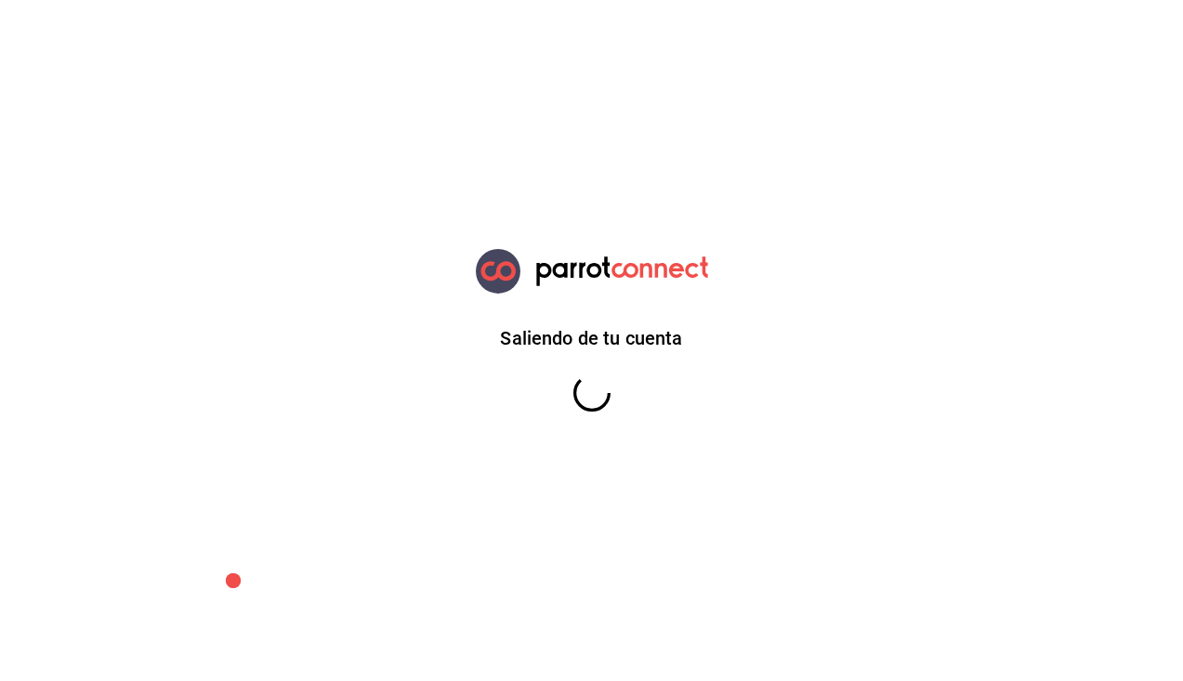
click at [101, 0] on html "Saliendo de tu cuenta GANA 1 MES GRATIS EN TU SUSCRIPCIÓN AQUÍ ¿Recuerdas cómo …" at bounding box center [591, 0] width 1183 height 0
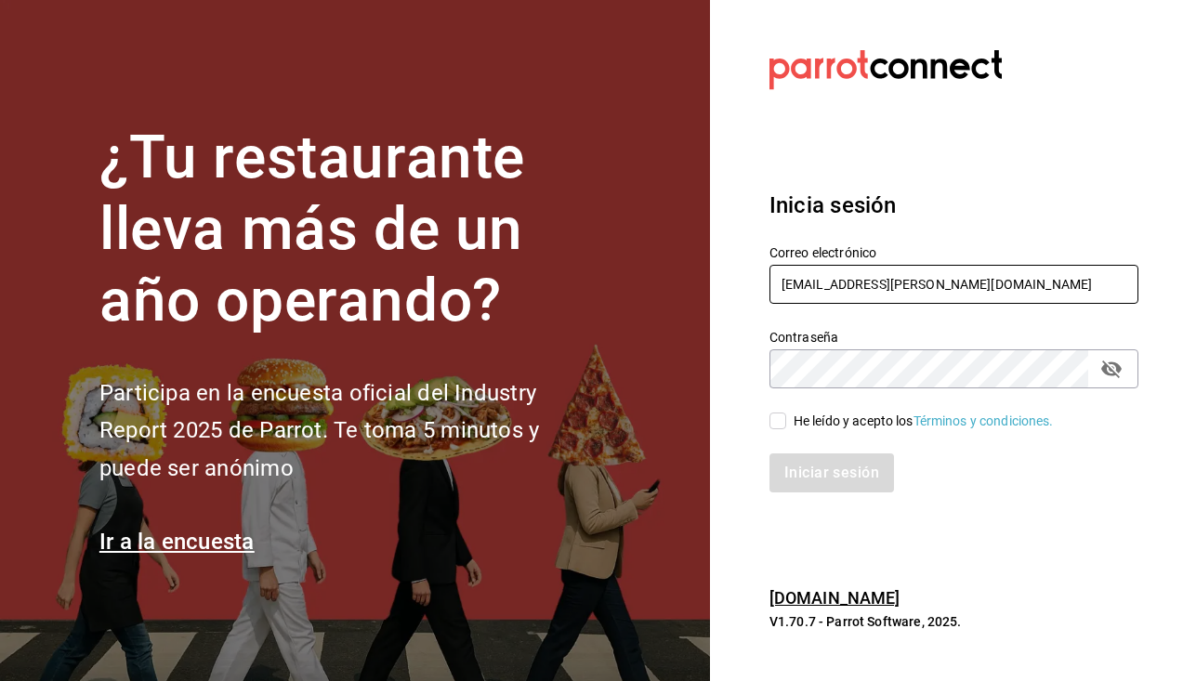
type input "[EMAIL_ADDRESS][PERSON_NAME][DOMAIN_NAME]"
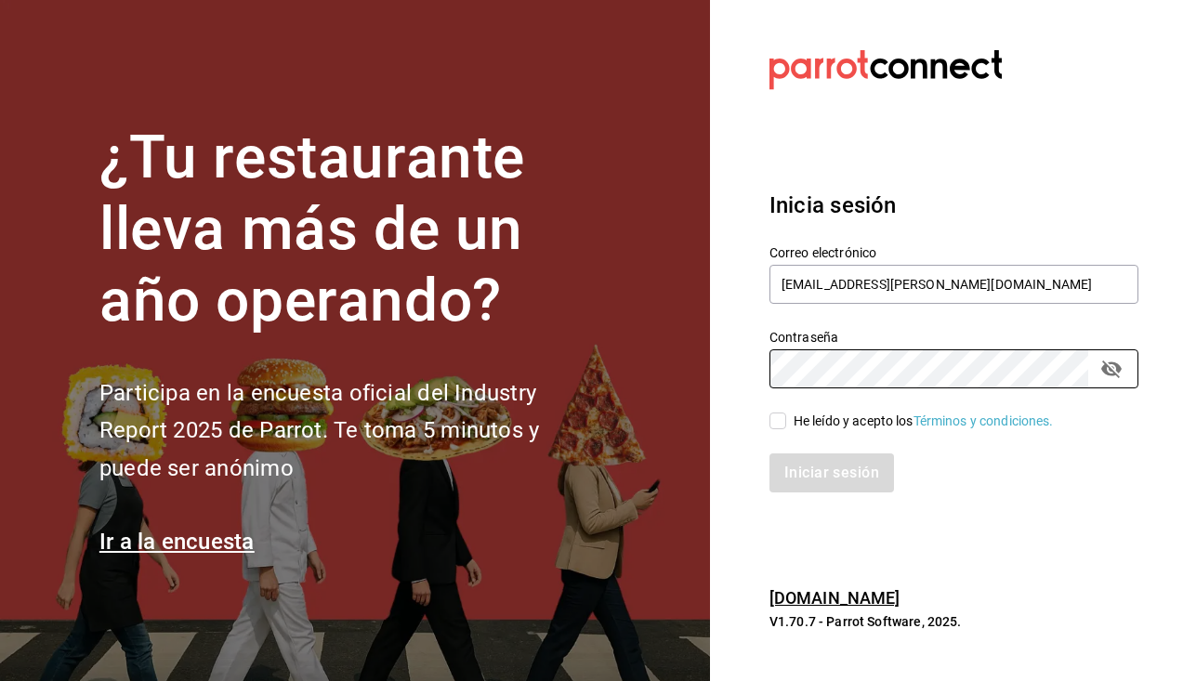
click at [780, 421] on input "He leído y acepto los Términos y condiciones." at bounding box center [777, 421] width 17 height 17
checkbox input "true"
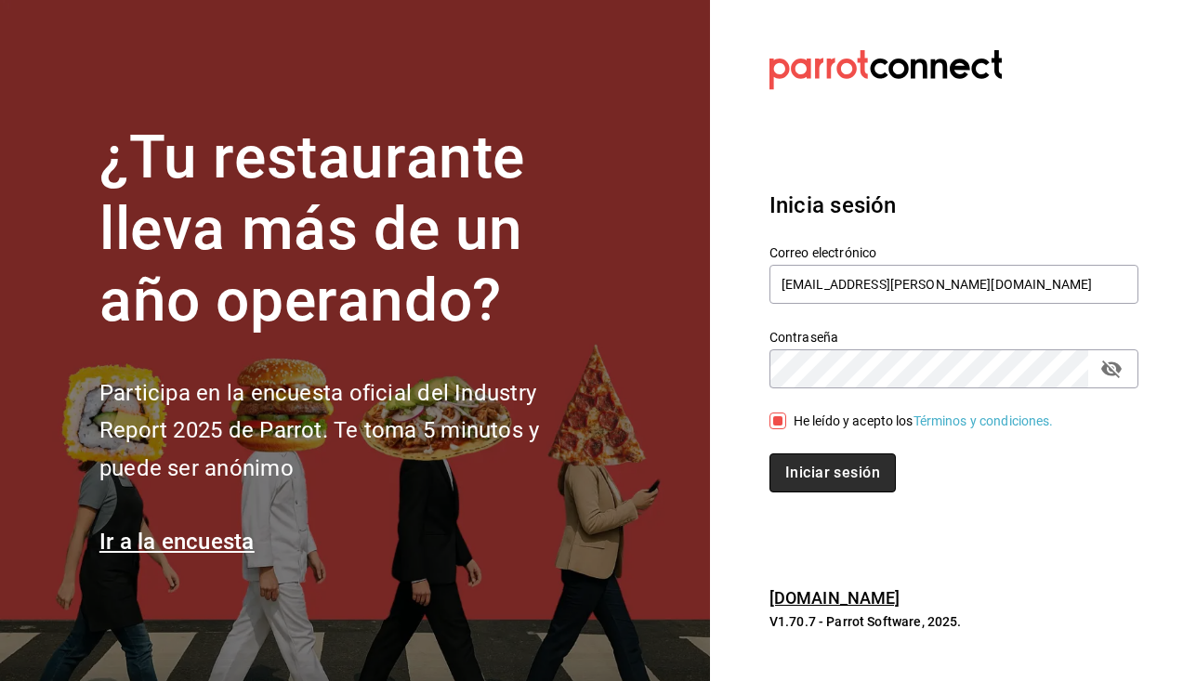
click at [824, 480] on button "Iniciar sesión" at bounding box center [832, 472] width 126 height 39
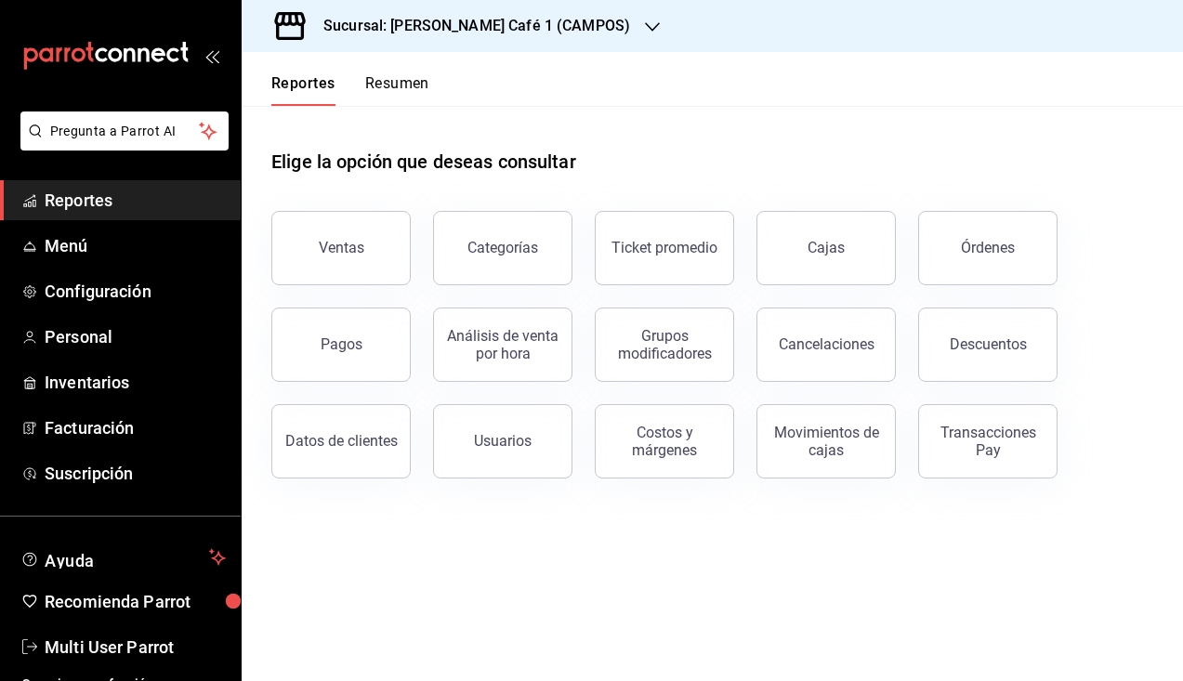
click at [401, 85] on button "Resumen" at bounding box center [397, 90] width 64 height 32
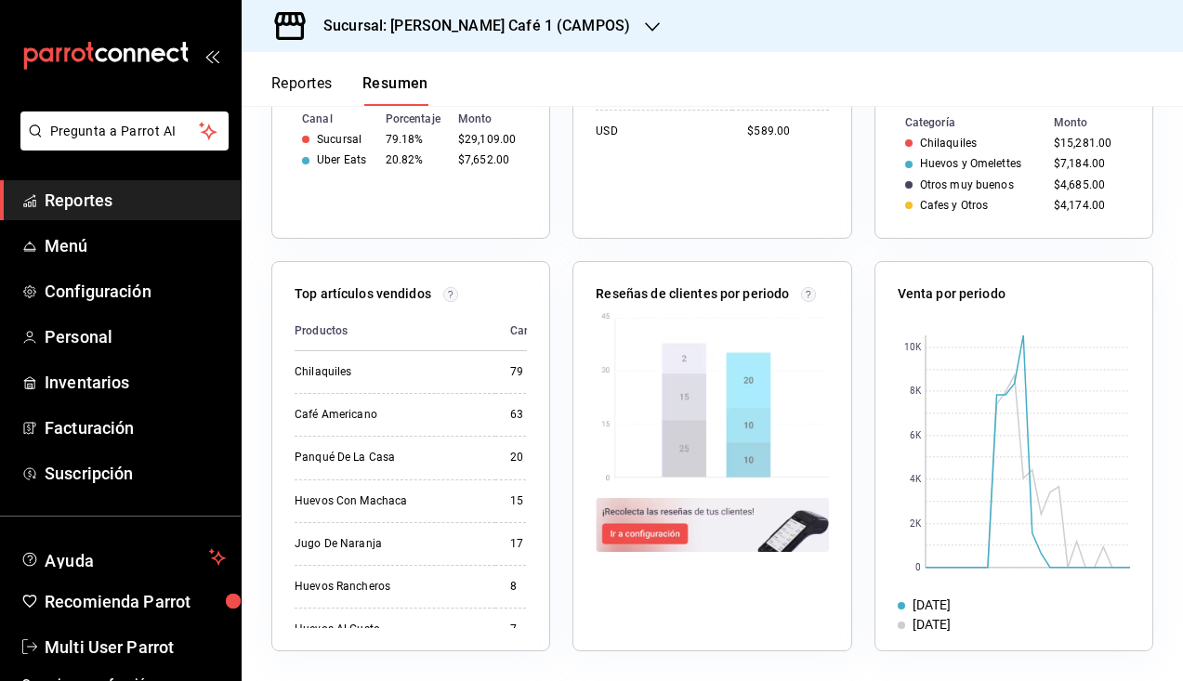
scroll to position [592, 0]
click at [629, 535] on img at bounding box center [712, 525] width 232 height 54
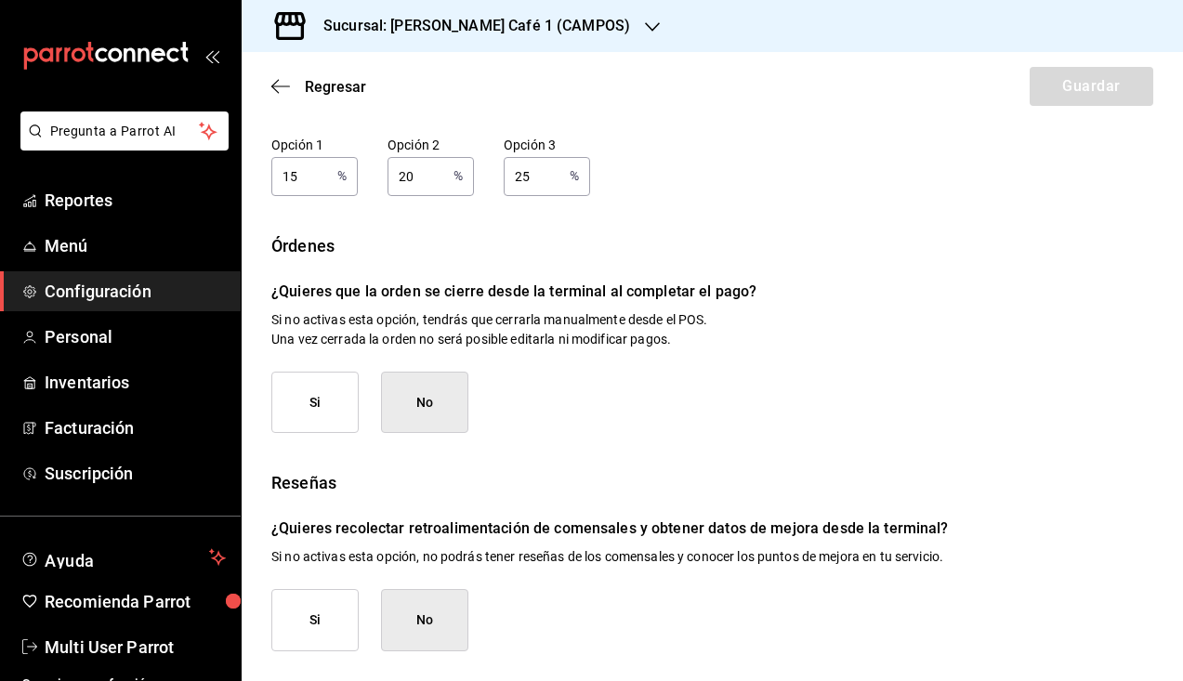
scroll to position [266, 0]
click at [328, 424] on button "Si" at bounding box center [314, 405] width 87 height 62
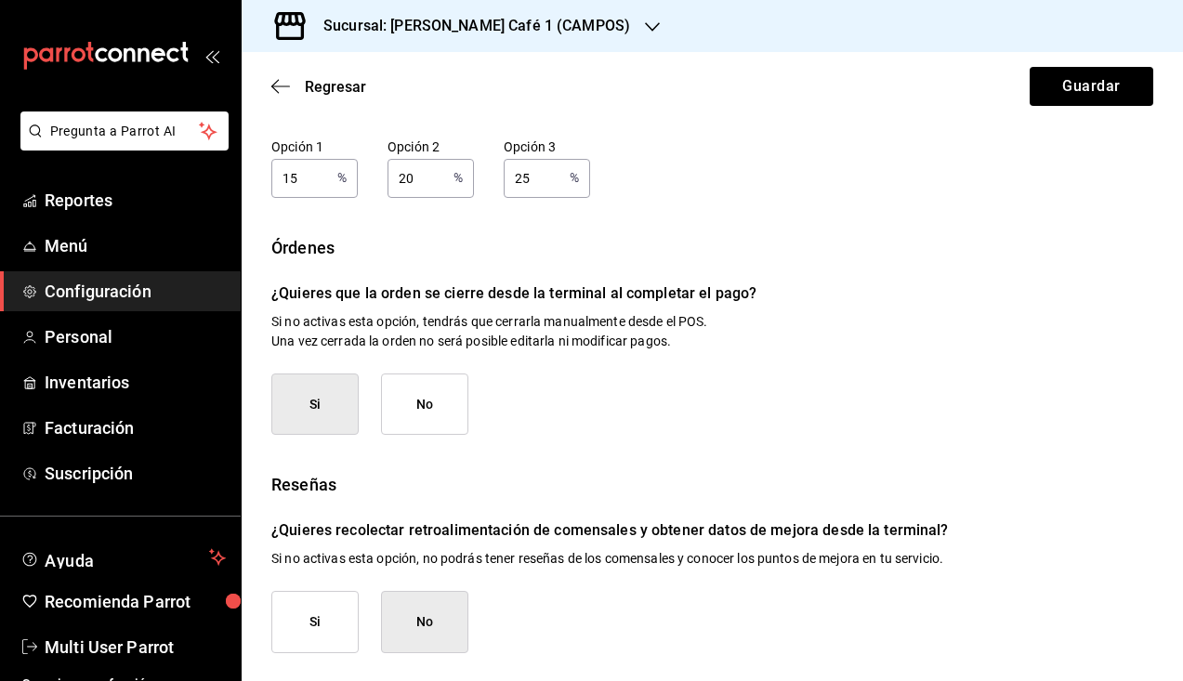
click at [309, 629] on button "Si" at bounding box center [314, 622] width 87 height 62
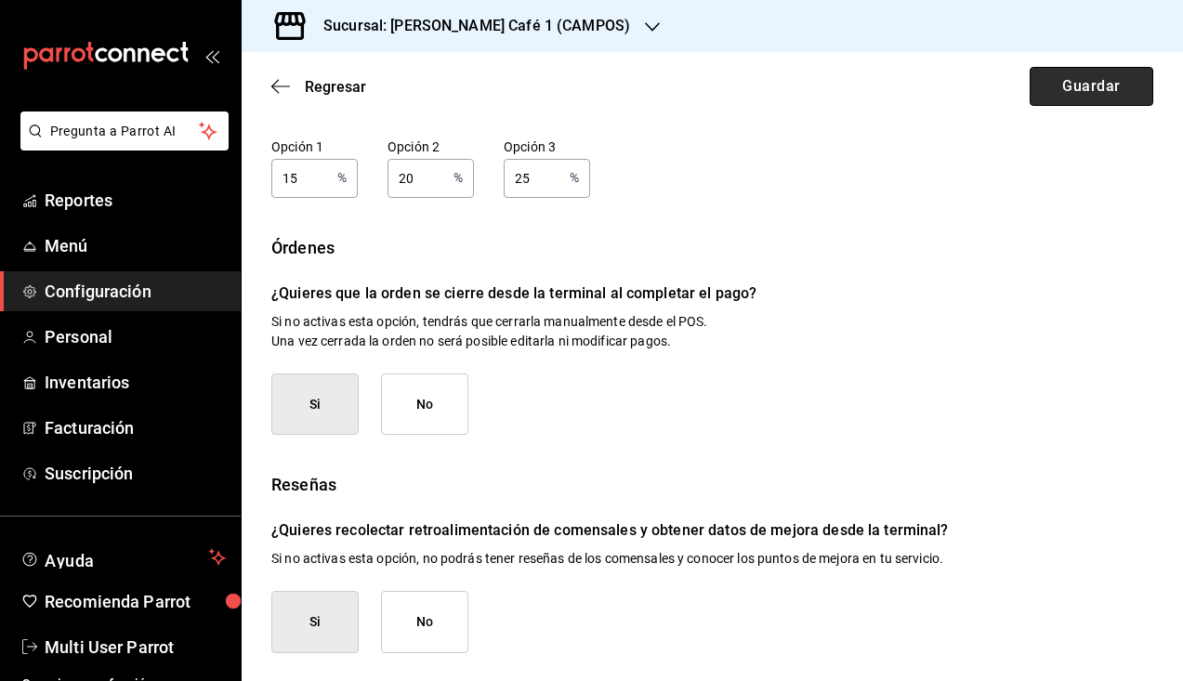
click at [1089, 92] on button "Guardar" at bounding box center [1092, 86] width 124 height 39
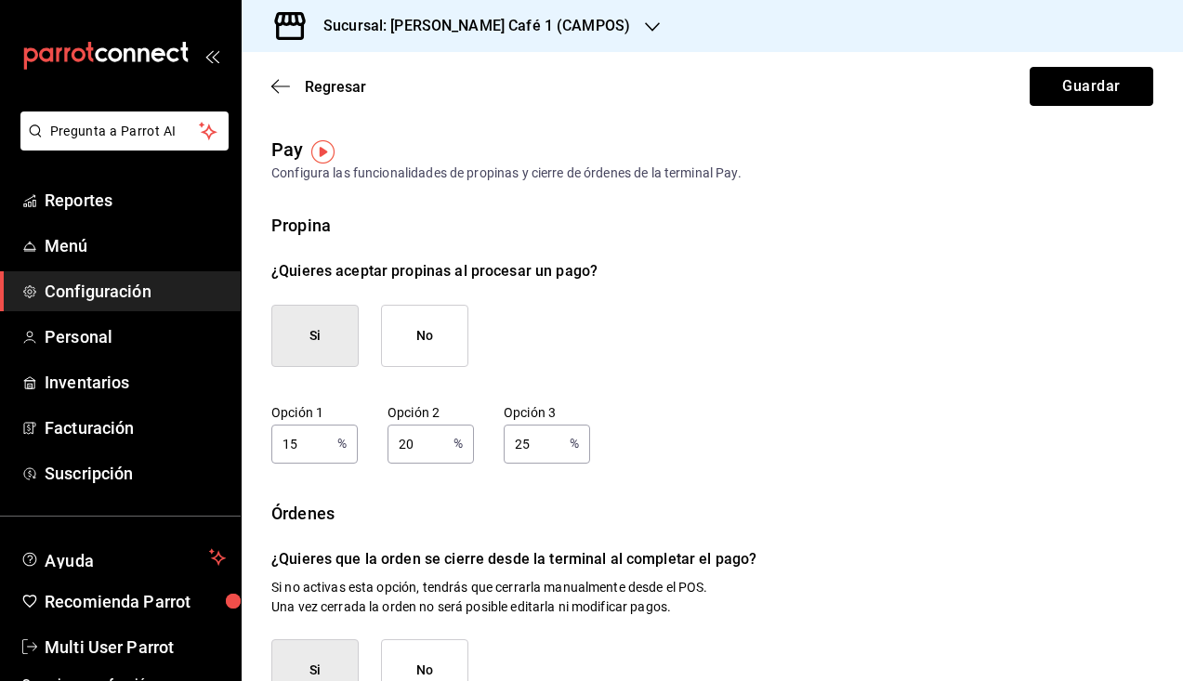
scroll to position [0, 0]
click at [497, 24] on h3 "Sucursal: [PERSON_NAME] Café 1 (CAMPOS)" at bounding box center [470, 26] width 322 height 22
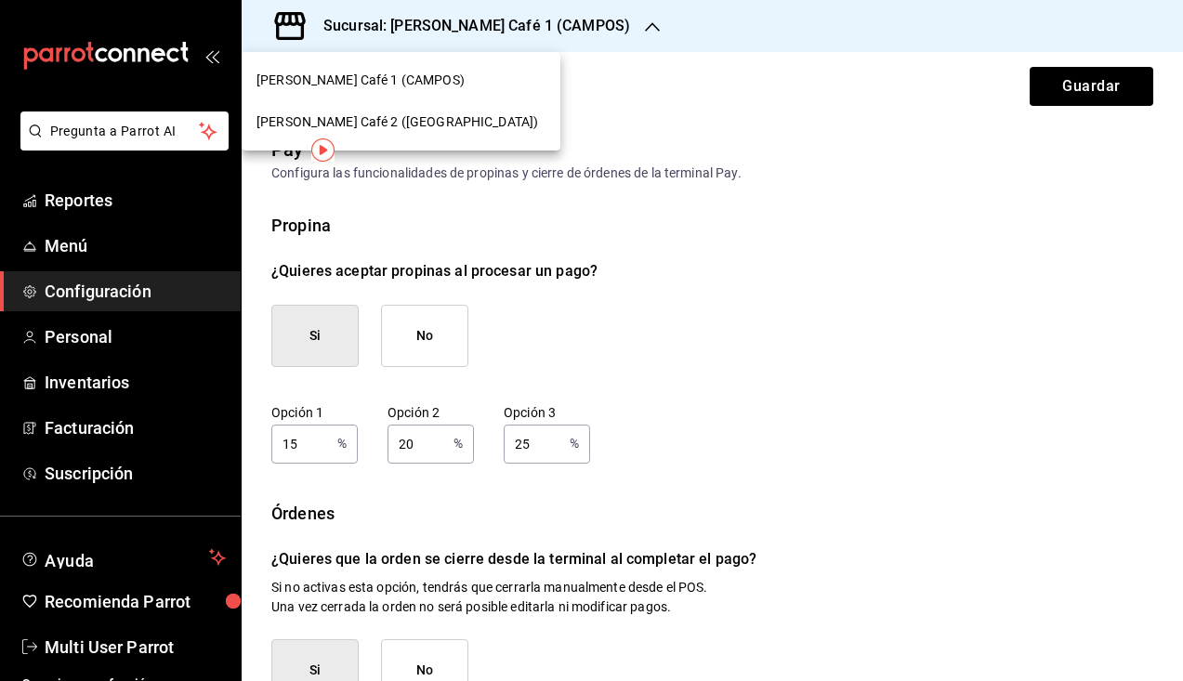
click at [374, 114] on span "[PERSON_NAME] Café 2 ([GEOGRAPHIC_DATA])" at bounding box center [397, 122] width 282 height 20
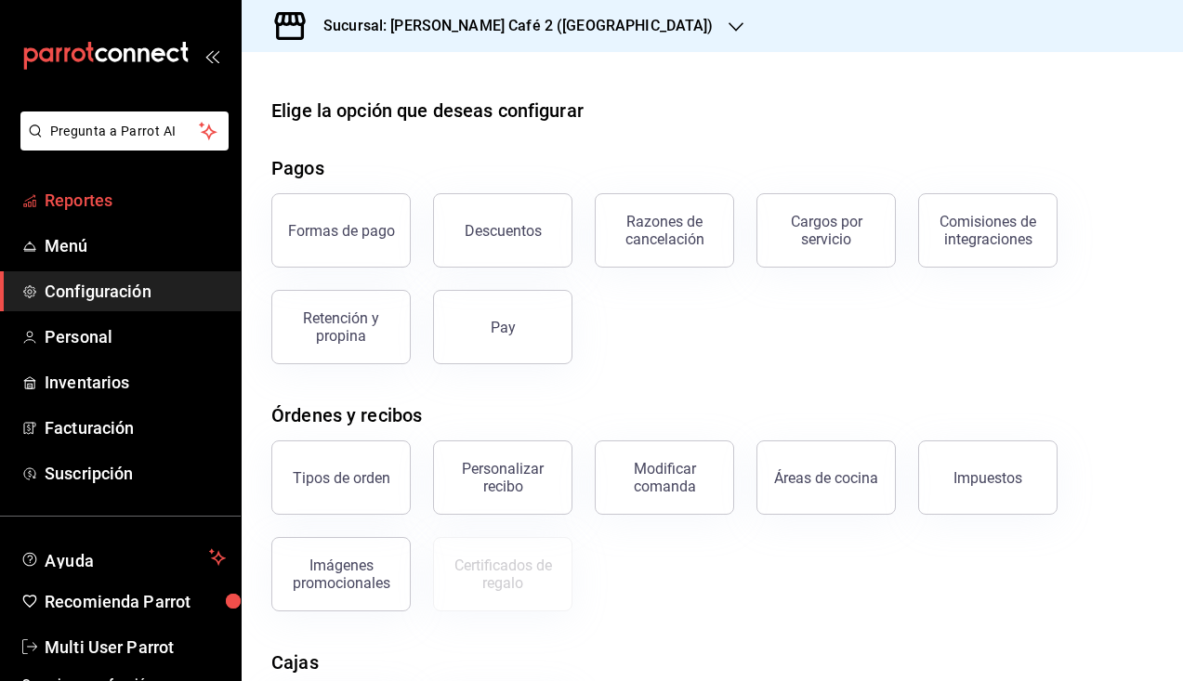
click at [107, 200] on span "Reportes" at bounding box center [135, 200] width 181 height 25
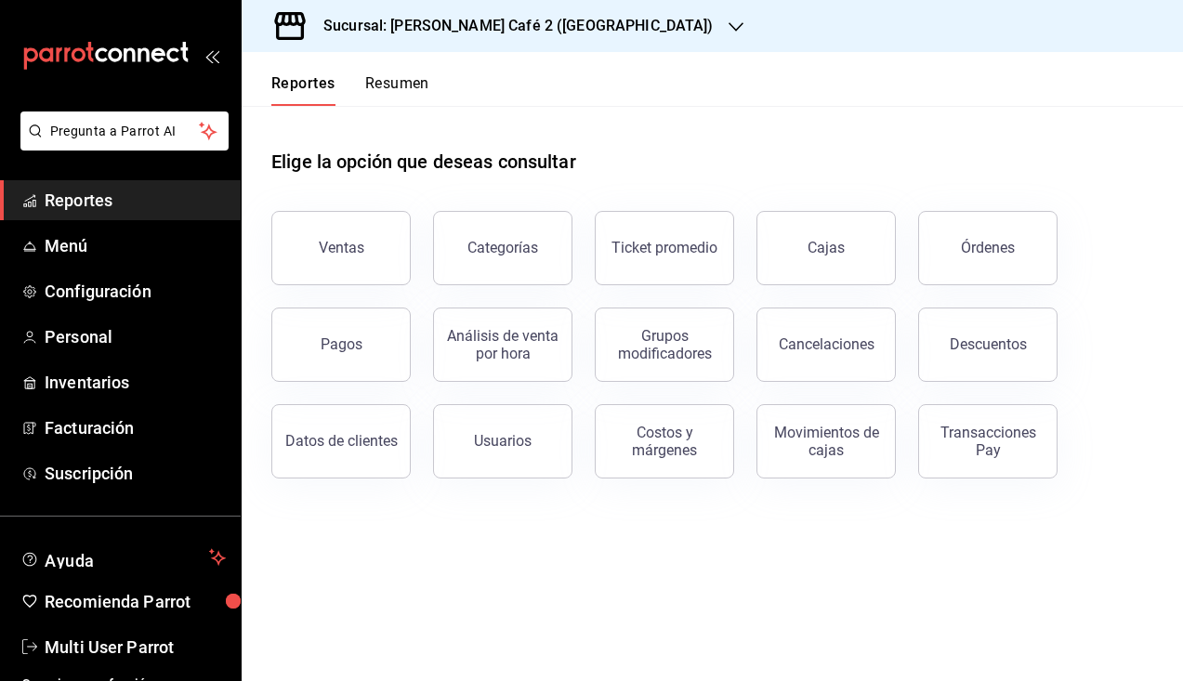
click at [396, 85] on button "Resumen" at bounding box center [397, 90] width 64 height 32
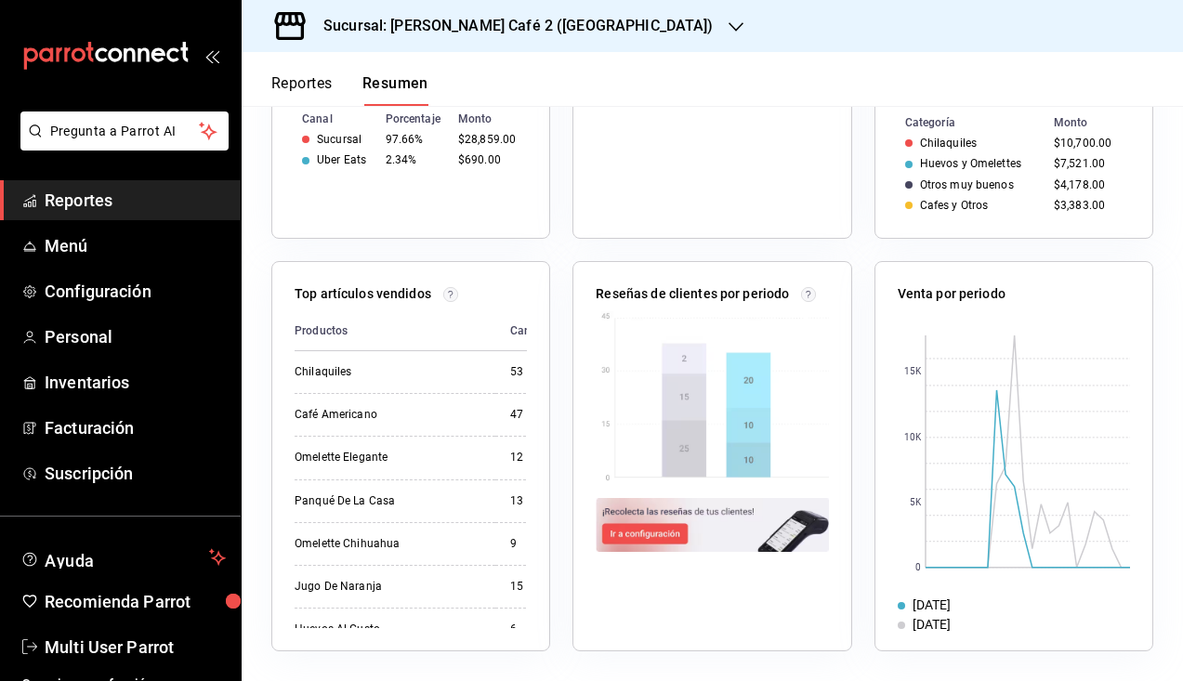
scroll to position [592, 0]
click at [647, 527] on img at bounding box center [712, 525] width 232 height 54
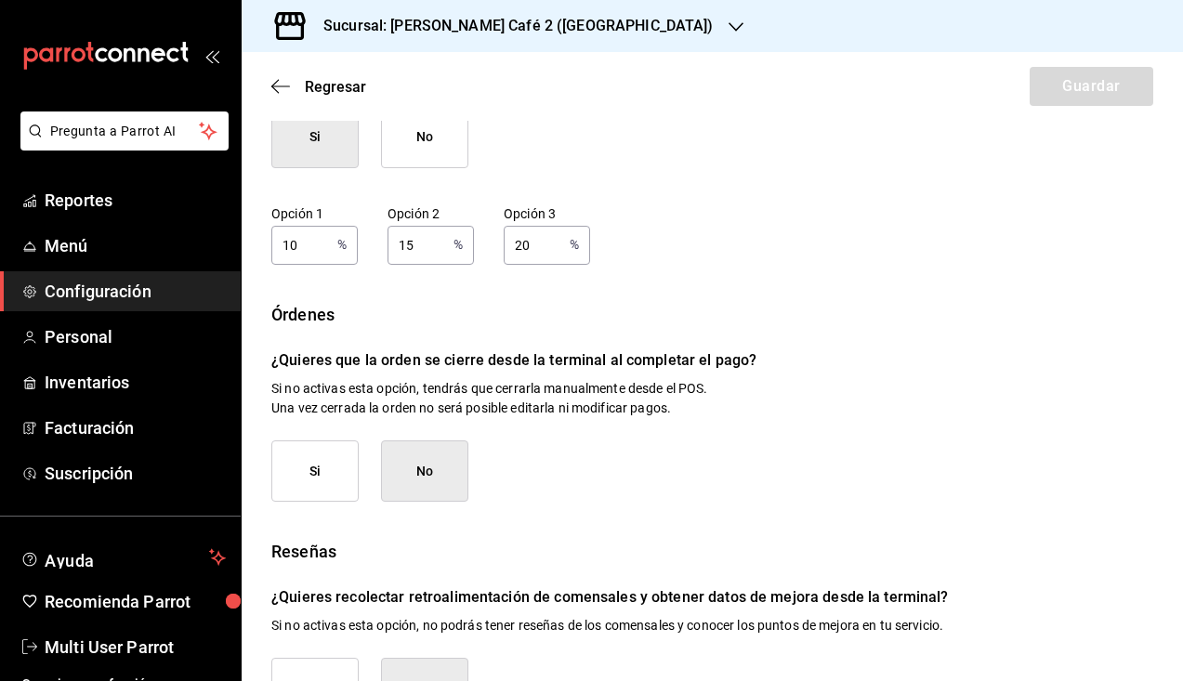
scroll to position [209, 0]
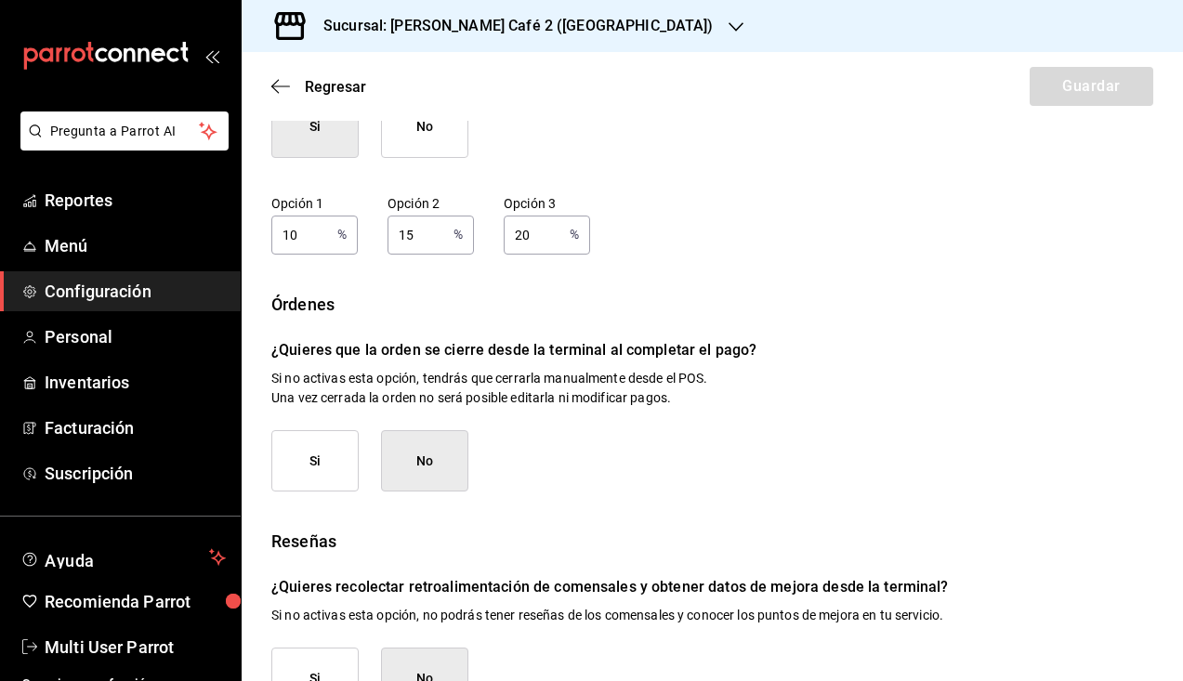
click at [315, 460] on button "Si" at bounding box center [314, 461] width 87 height 62
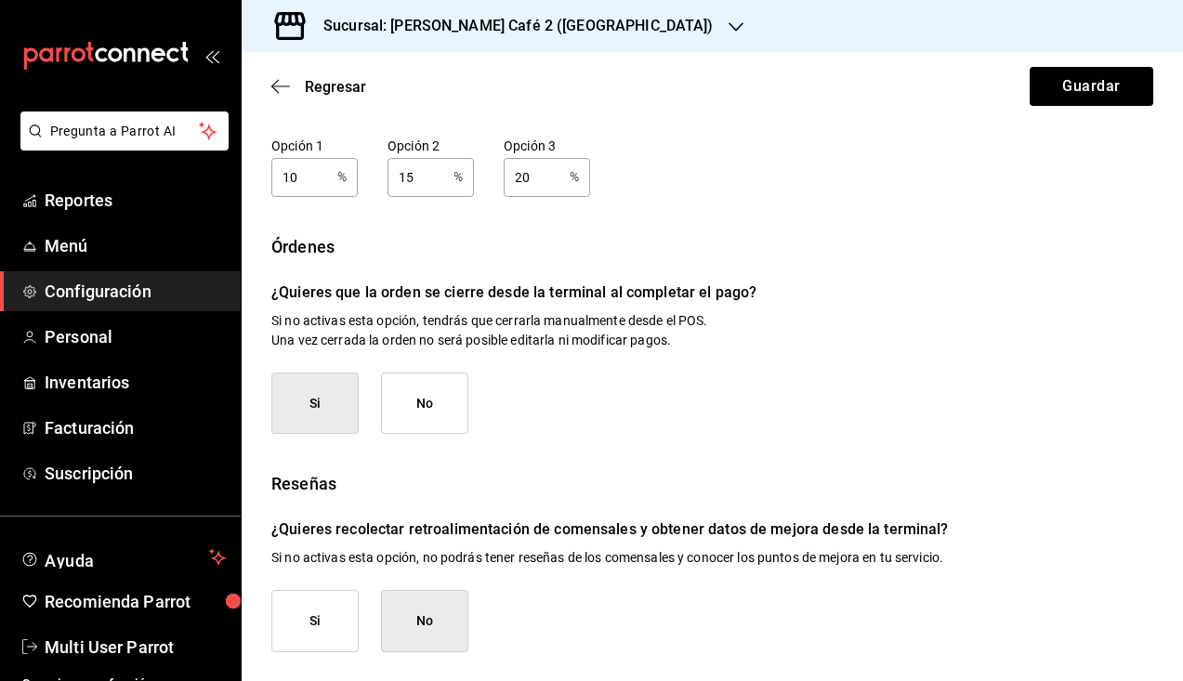
scroll to position [266, 0]
click at [316, 614] on button "Si" at bounding box center [314, 622] width 87 height 62
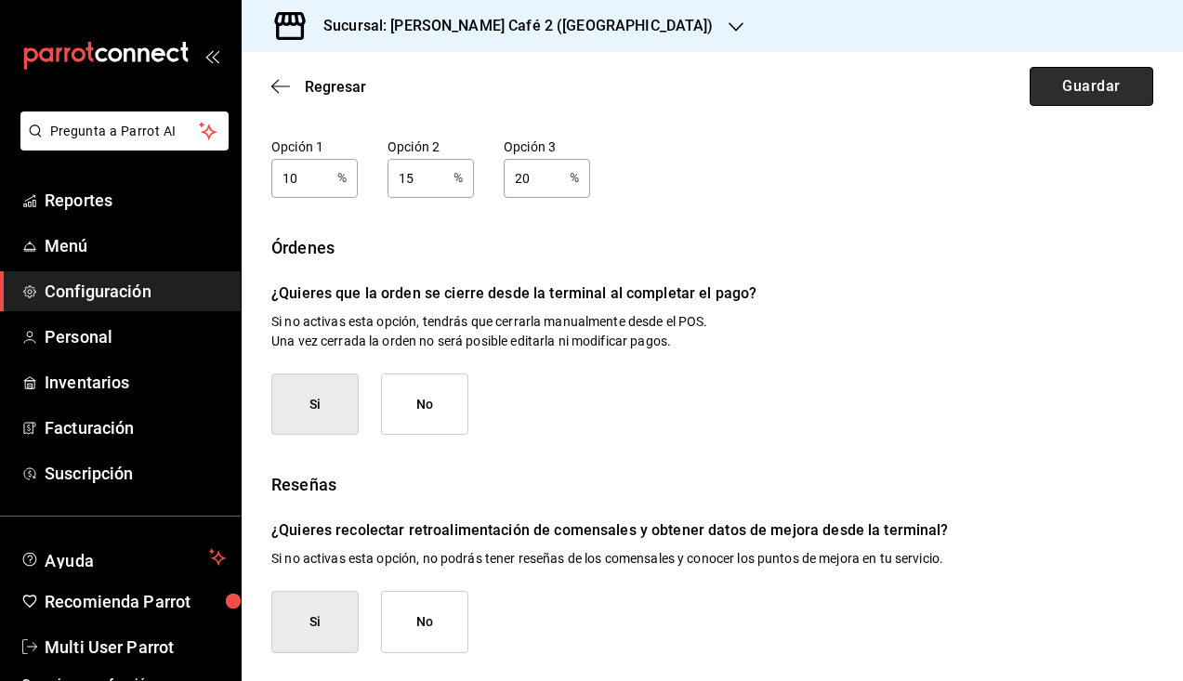
click at [1091, 84] on button "Guardar" at bounding box center [1092, 86] width 124 height 39
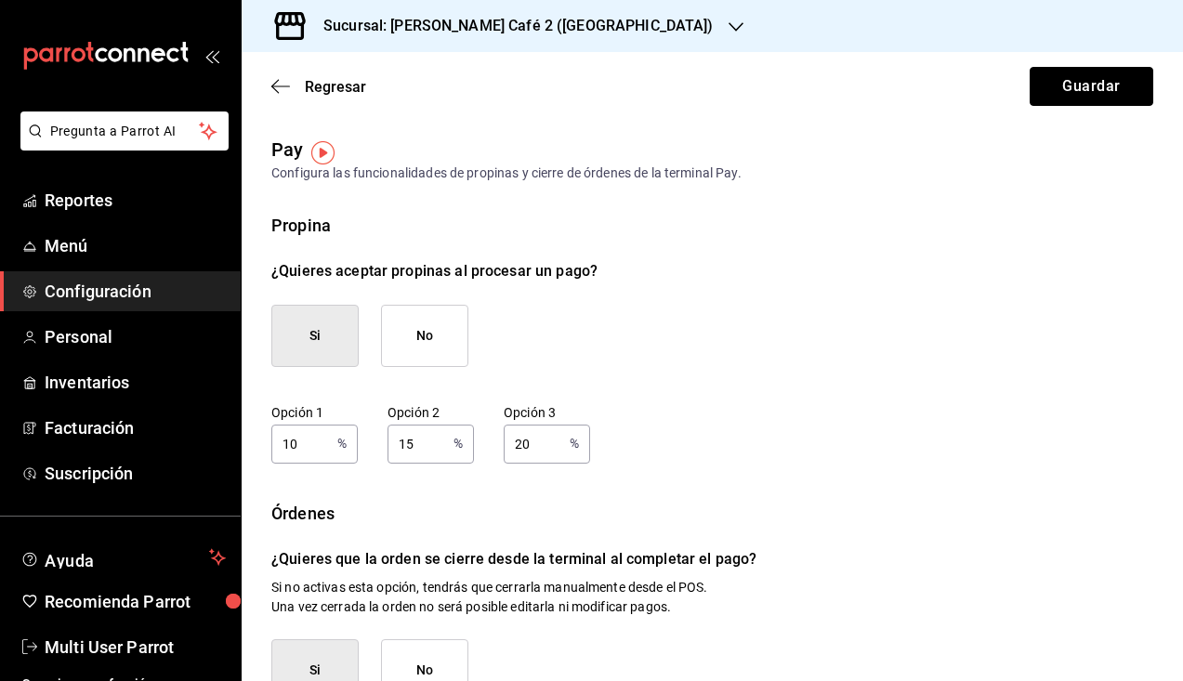
scroll to position [0, 0]
click at [1084, 89] on button "Guardar" at bounding box center [1092, 86] width 124 height 39
